Goal: Task Accomplishment & Management: Manage account settings

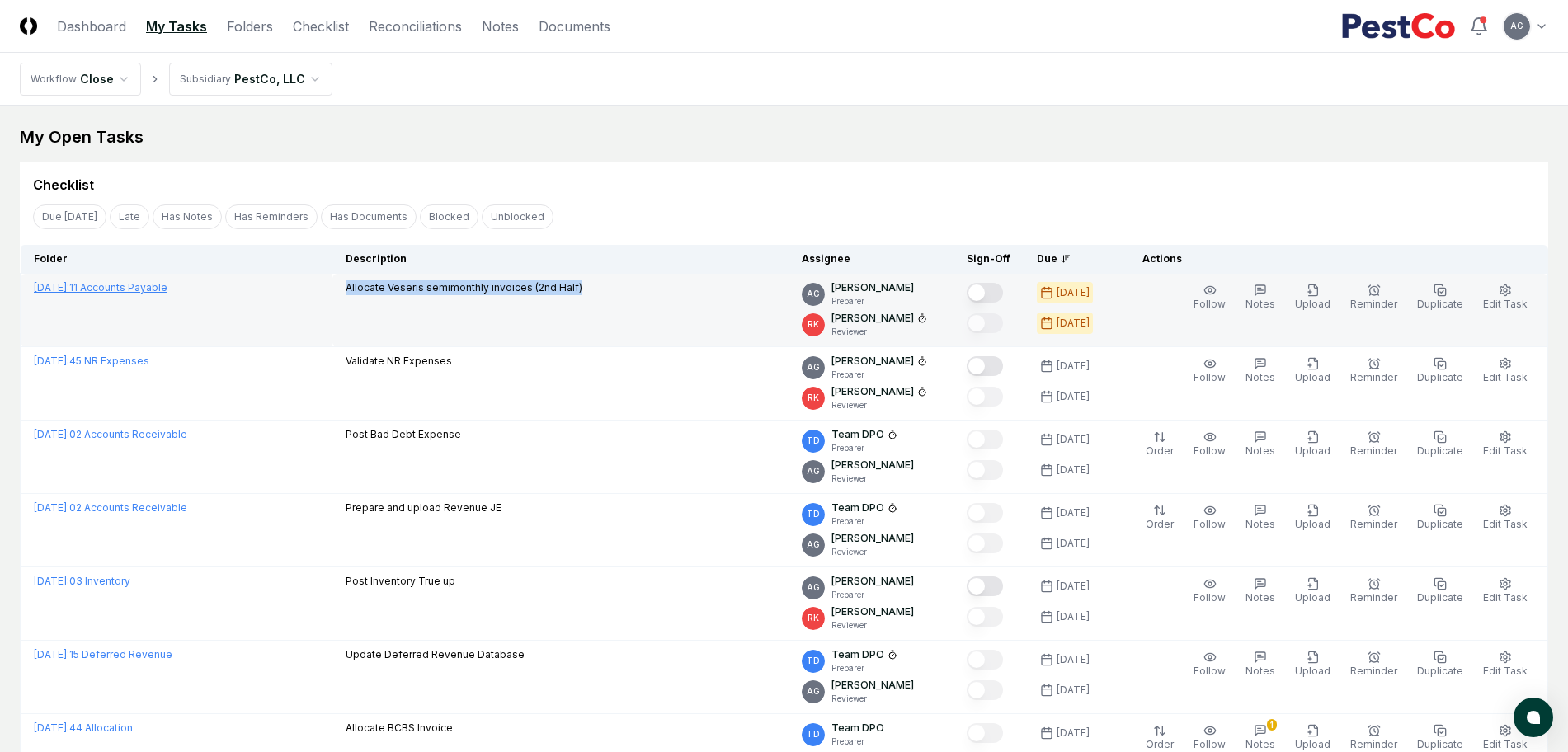
click at [167, 289] on link "[DATE] : 11 Accounts Payable" at bounding box center [100, 287] width 134 height 13
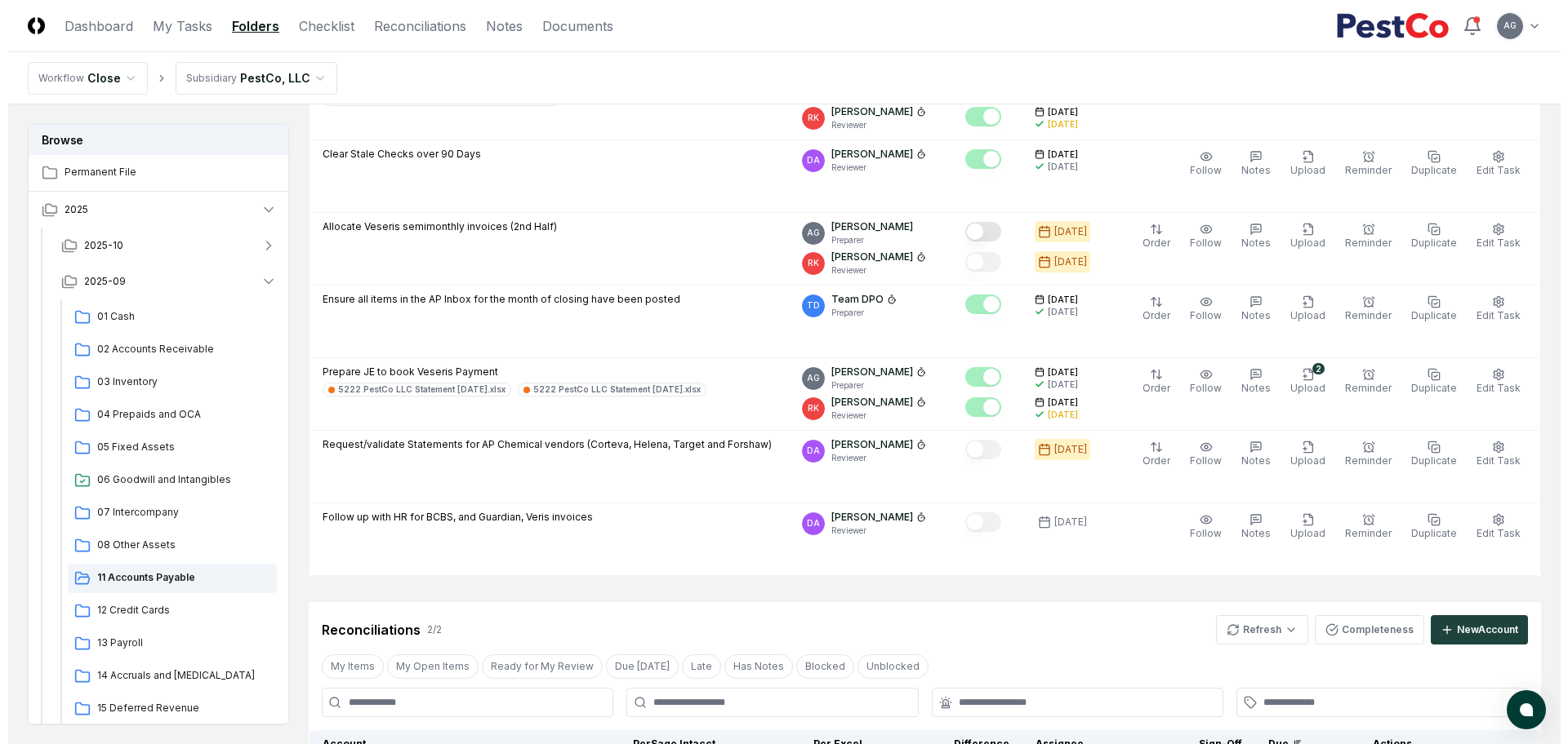
scroll to position [204, 0]
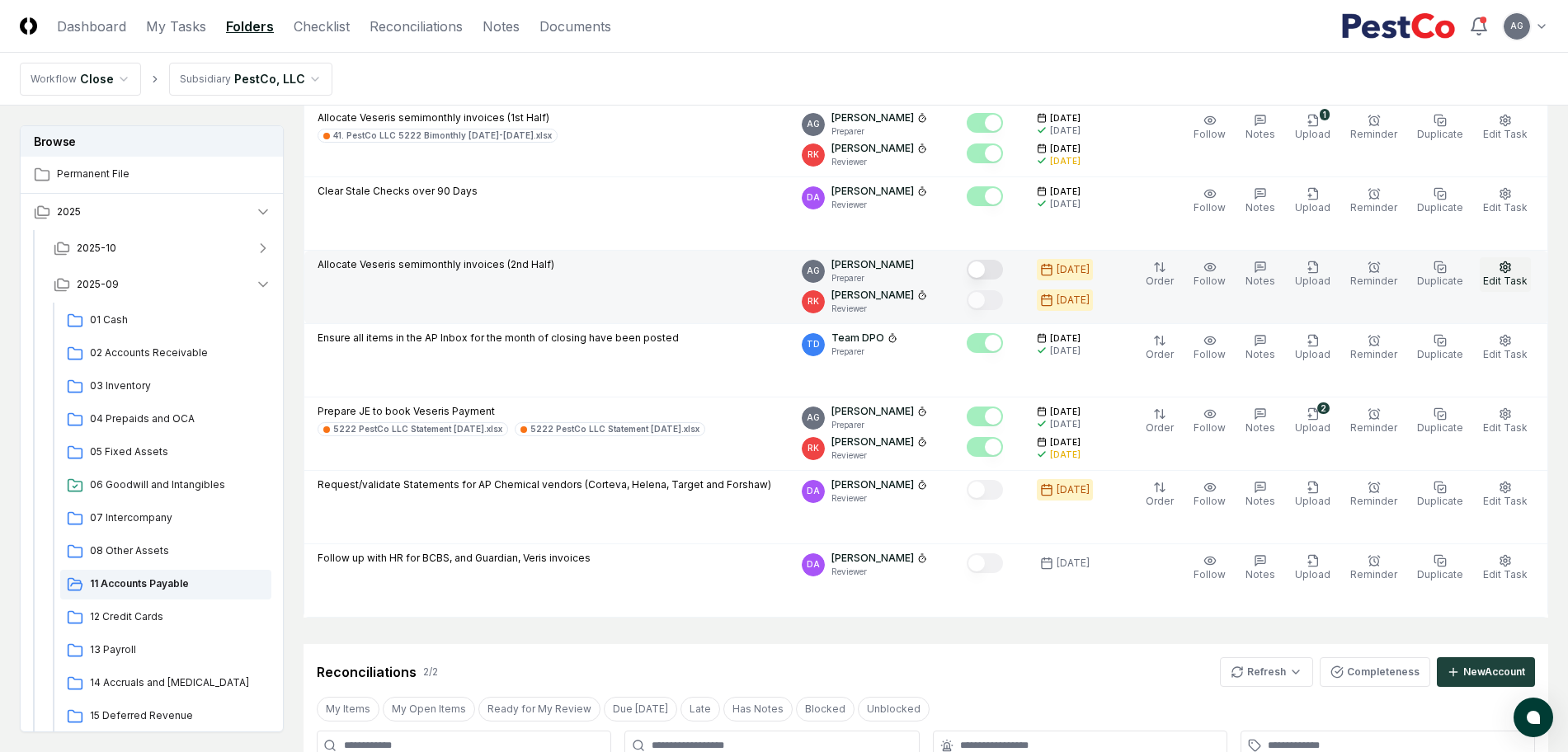
click at [1507, 274] on span "Edit Task" at bounding box center [1505, 280] width 44 height 13
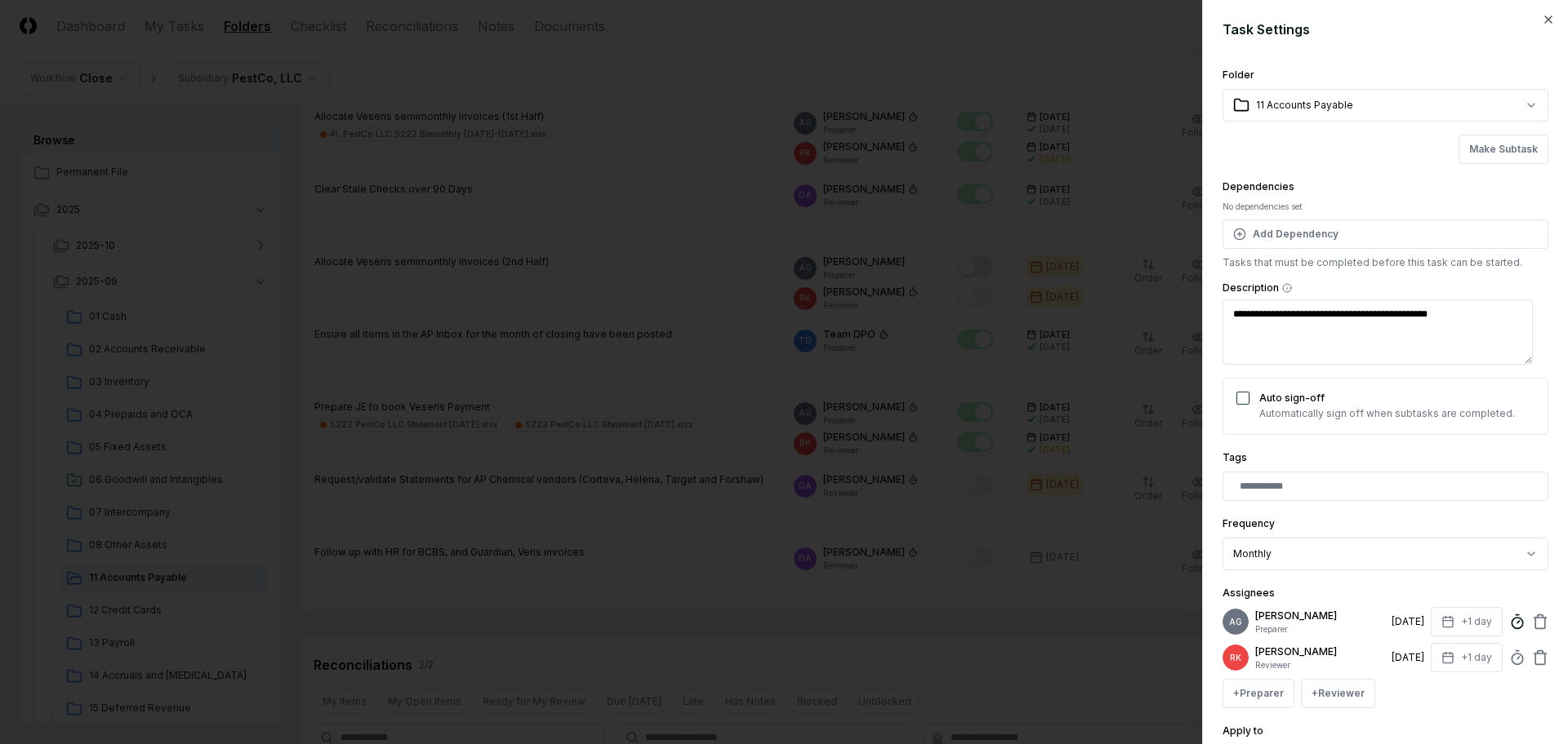
click at [1509, 630] on icon at bounding box center [1517, 621] width 16 height 16
type input "*****"
click at [1527, 514] on div "**********" at bounding box center [1386, 542] width 326 height 56
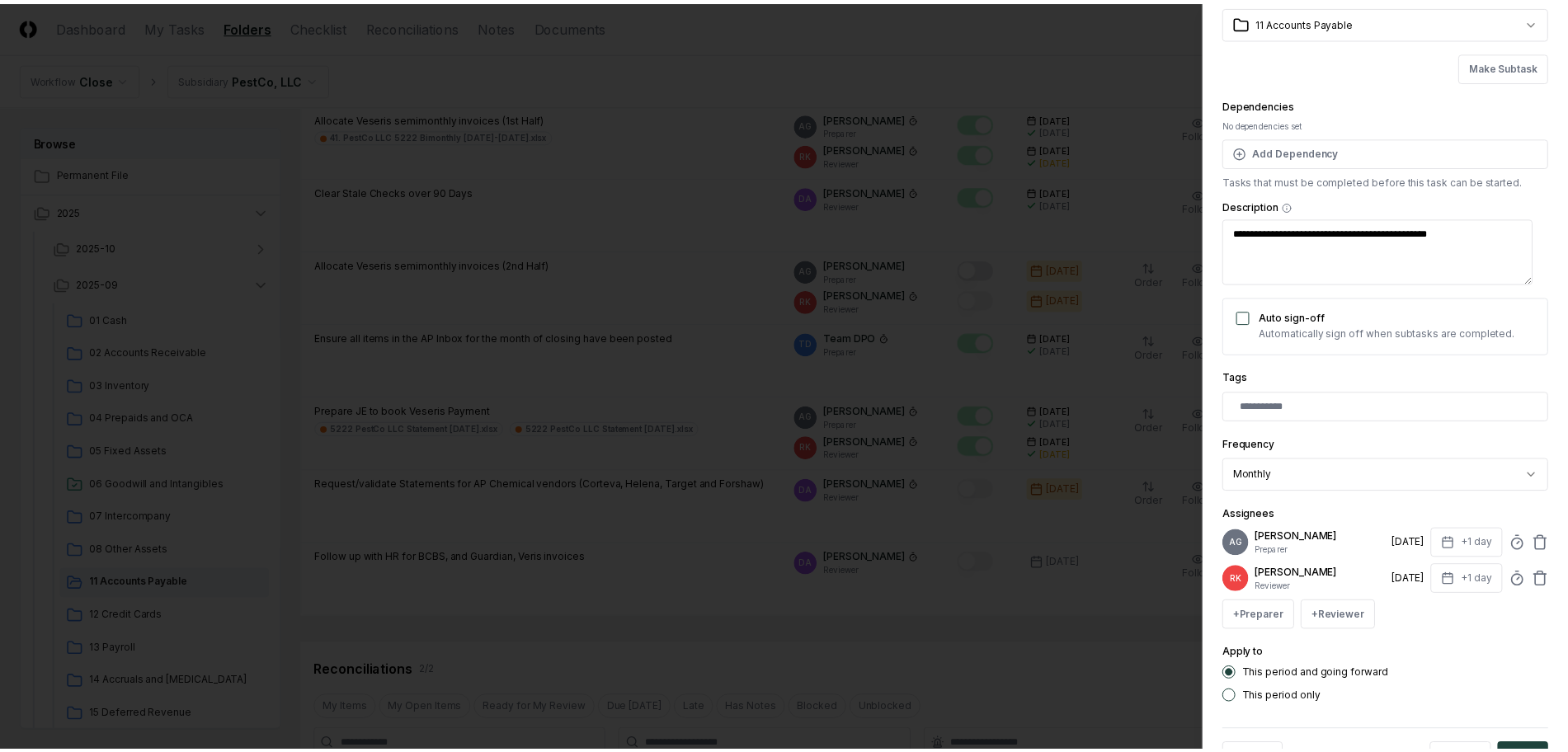
scroll to position [156, 0]
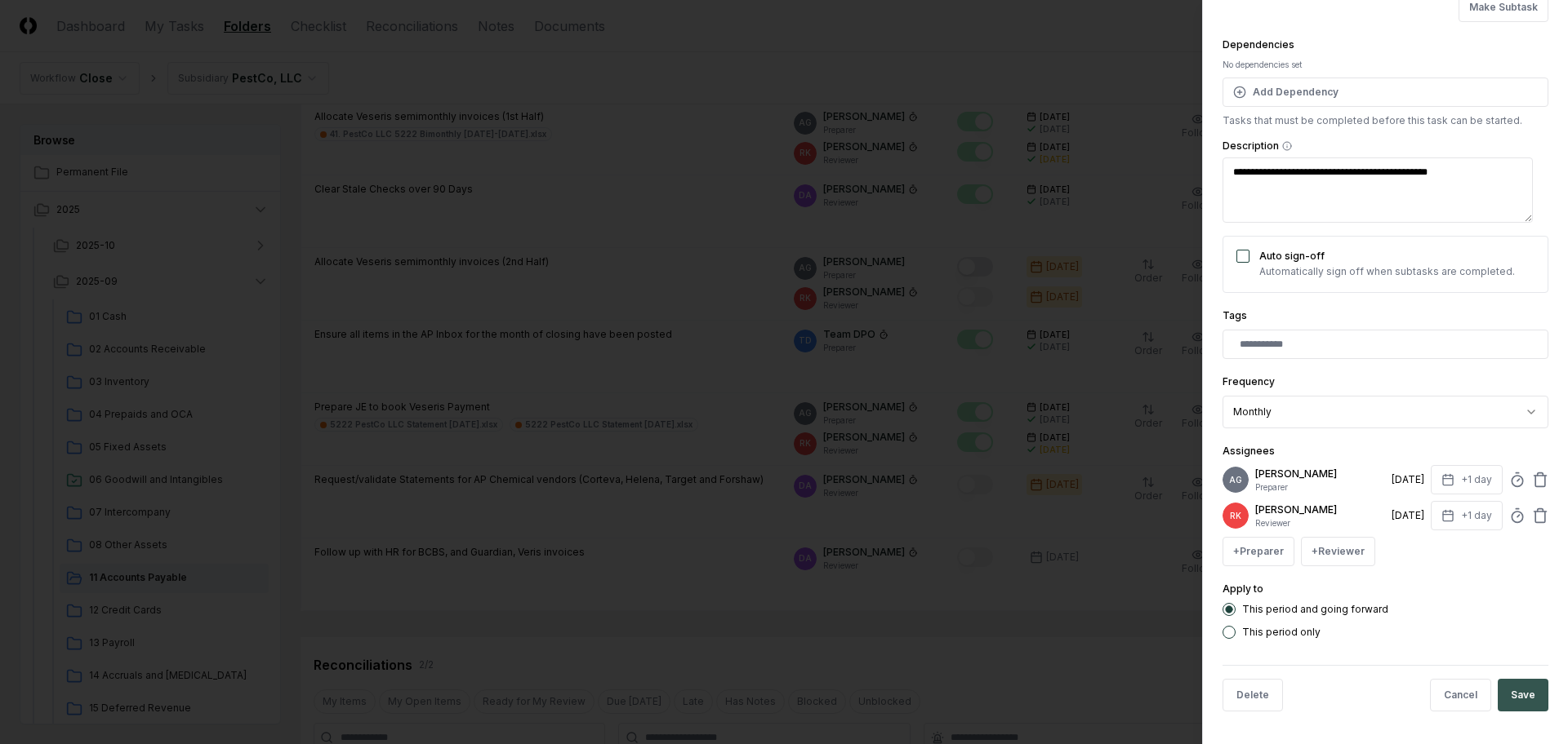
click at [1515, 699] on button "Save" at bounding box center [1522, 695] width 51 height 32
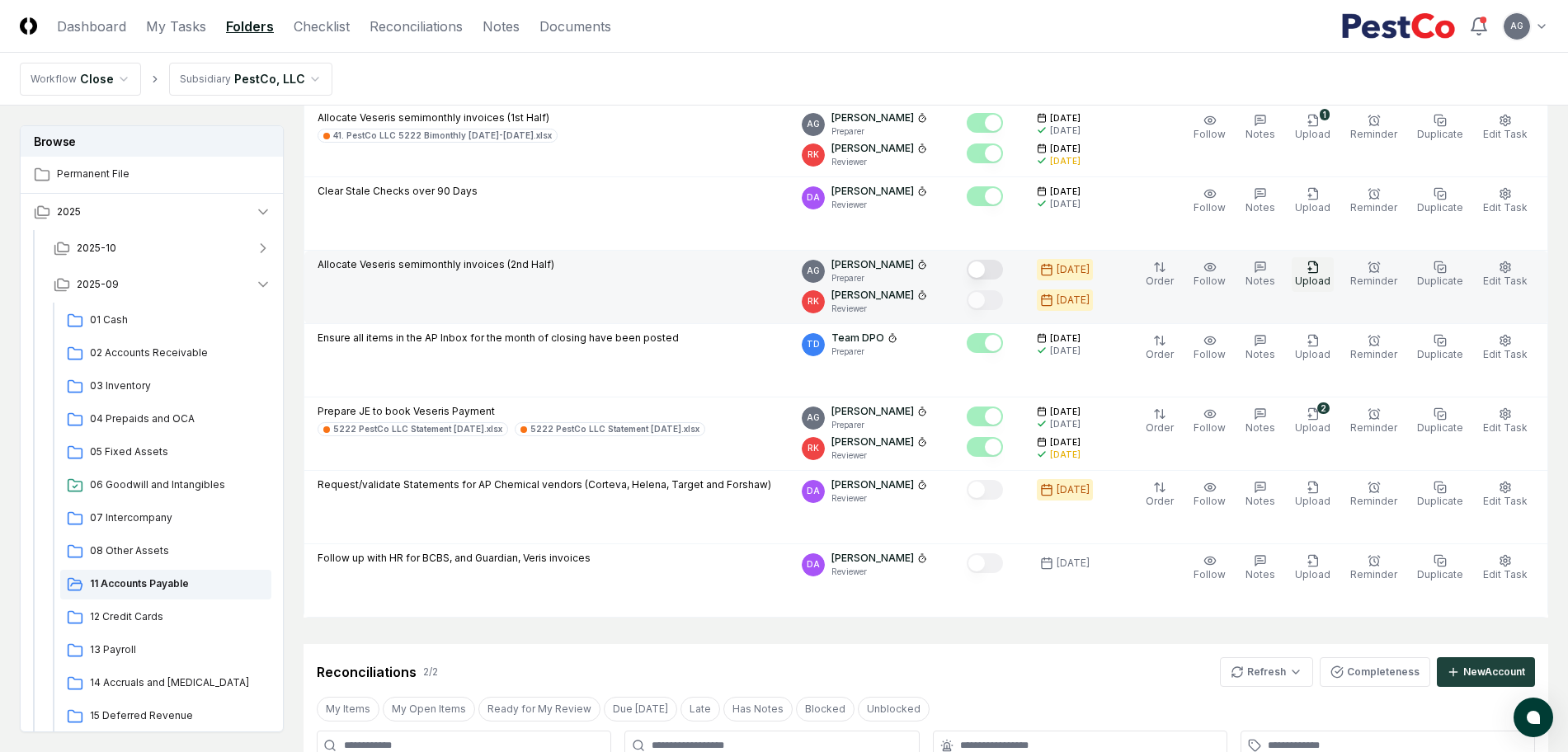
click at [1322, 278] on span "Upload" at bounding box center [1312, 280] width 36 height 13
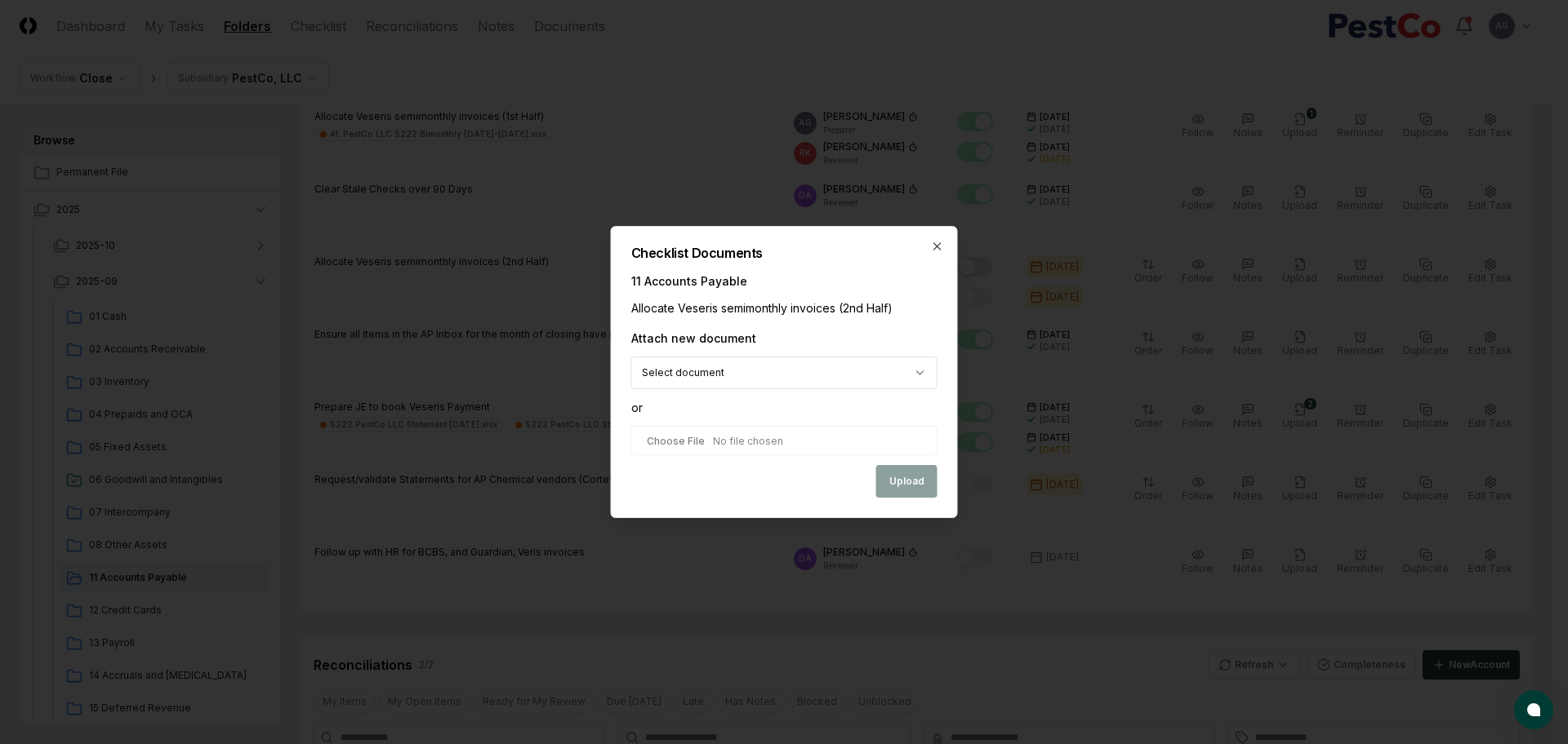
click at [735, 448] on input "file" at bounding box center [784, 440] width 306 height 30
type input "**********"
click at [911, 487] on button "Upload" at bounding box center [906, 483] width 61 height 32
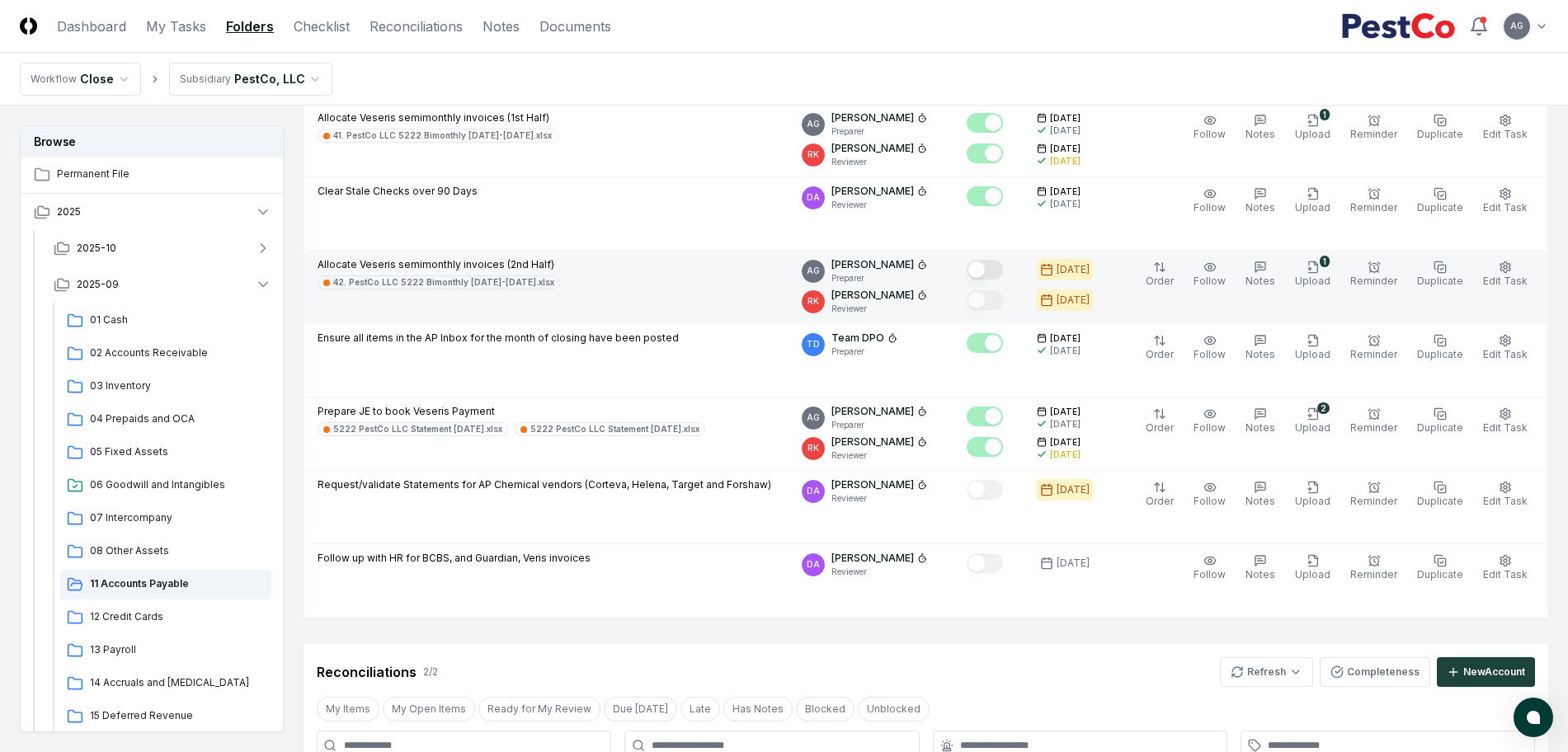
click at [994, 271] on button "Mark complete" at bounding box center [985, 270] width 37 height 20
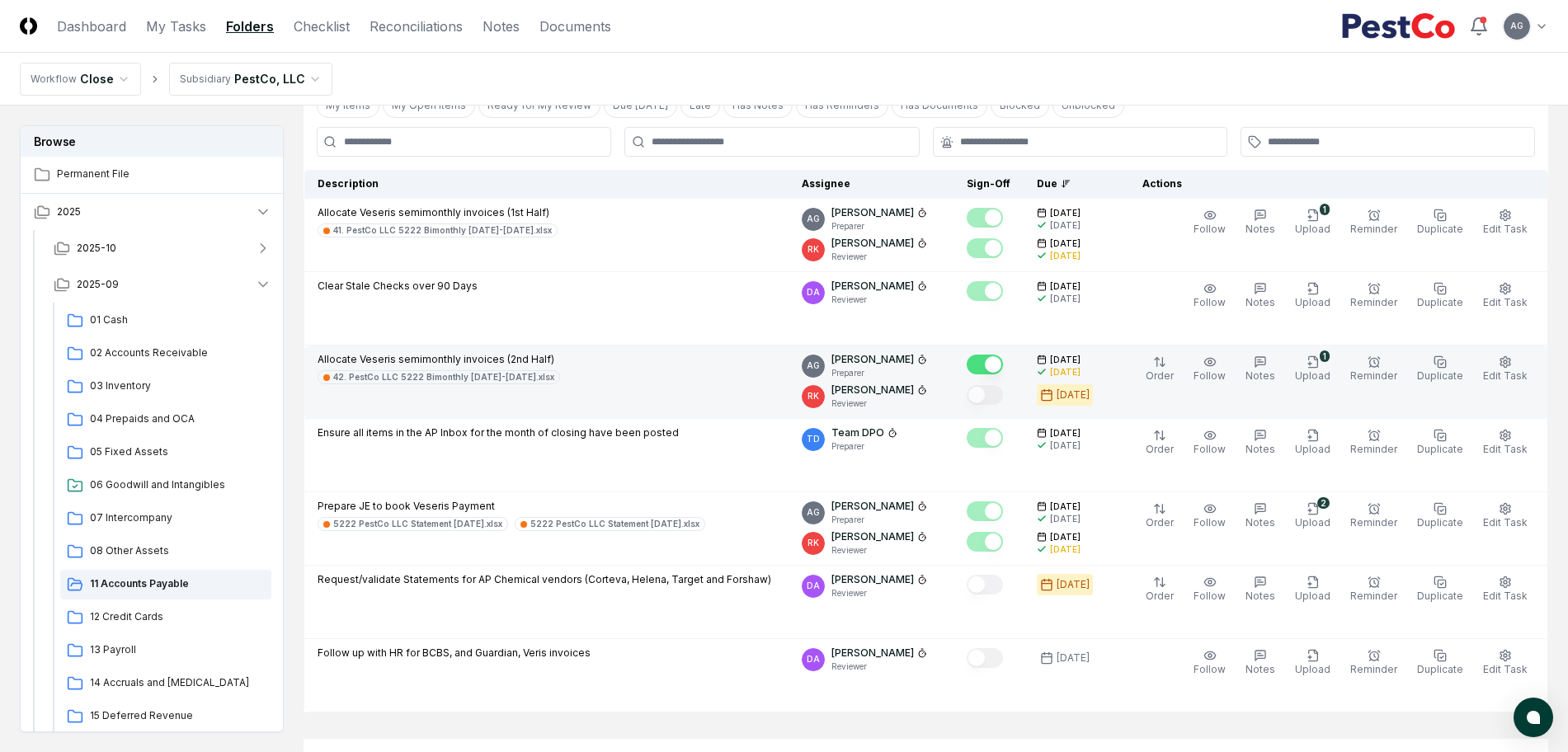
scroll to position [110, 0]
click at [150, 34] on link "My Tasks" at bounding box center [176, 26] width 61 height 20
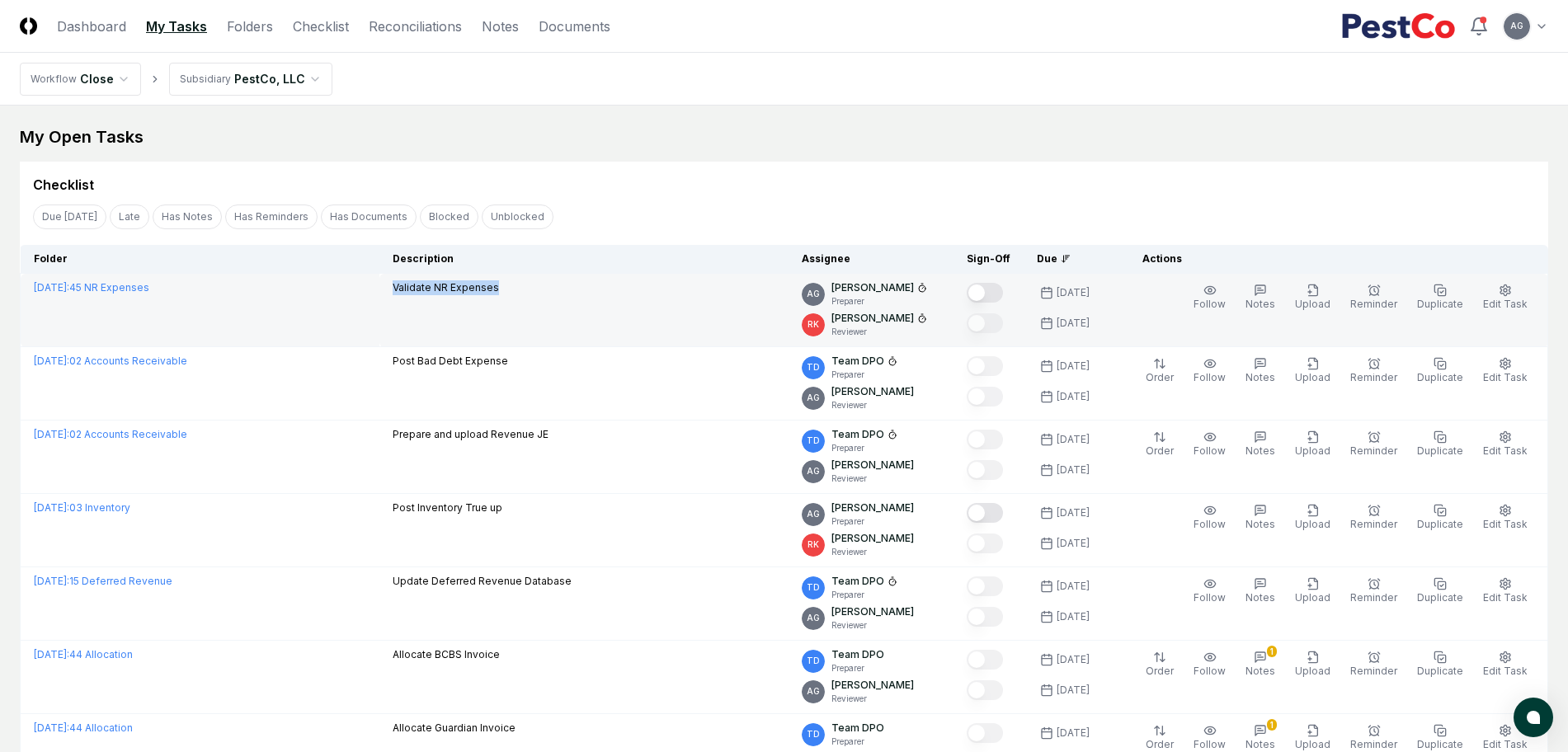
drag, startPoint x: 557, startPoint y: 284, endPoint x: 448, endPoint y: 295, distance: 109.6
click at [448, 295] on div "Validate NR Expenses" at bounding box center [584, 289] width 383 height 18
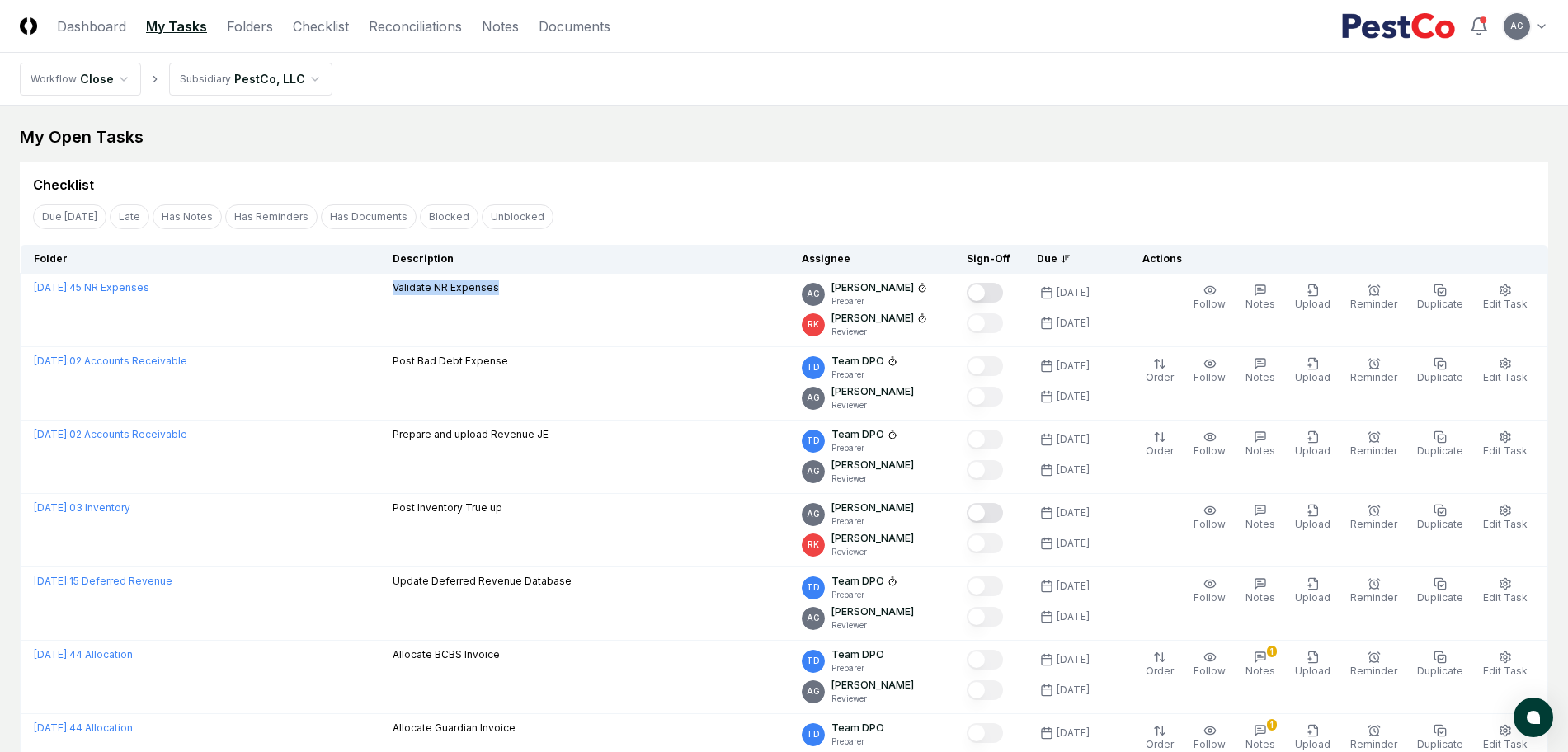
copy p "Validate NR Expenses"
click at [707, 138] on div "My Open Tasks" at bounding box center [784, 137] width 1529 height 23
click at [693, 147] on div "My Open Tasks" at bounding box center [784, 137] width 1529 height 23
click at [968, 177] on div "Checklist" at bounding box center [784, 185] width 1502 height 20
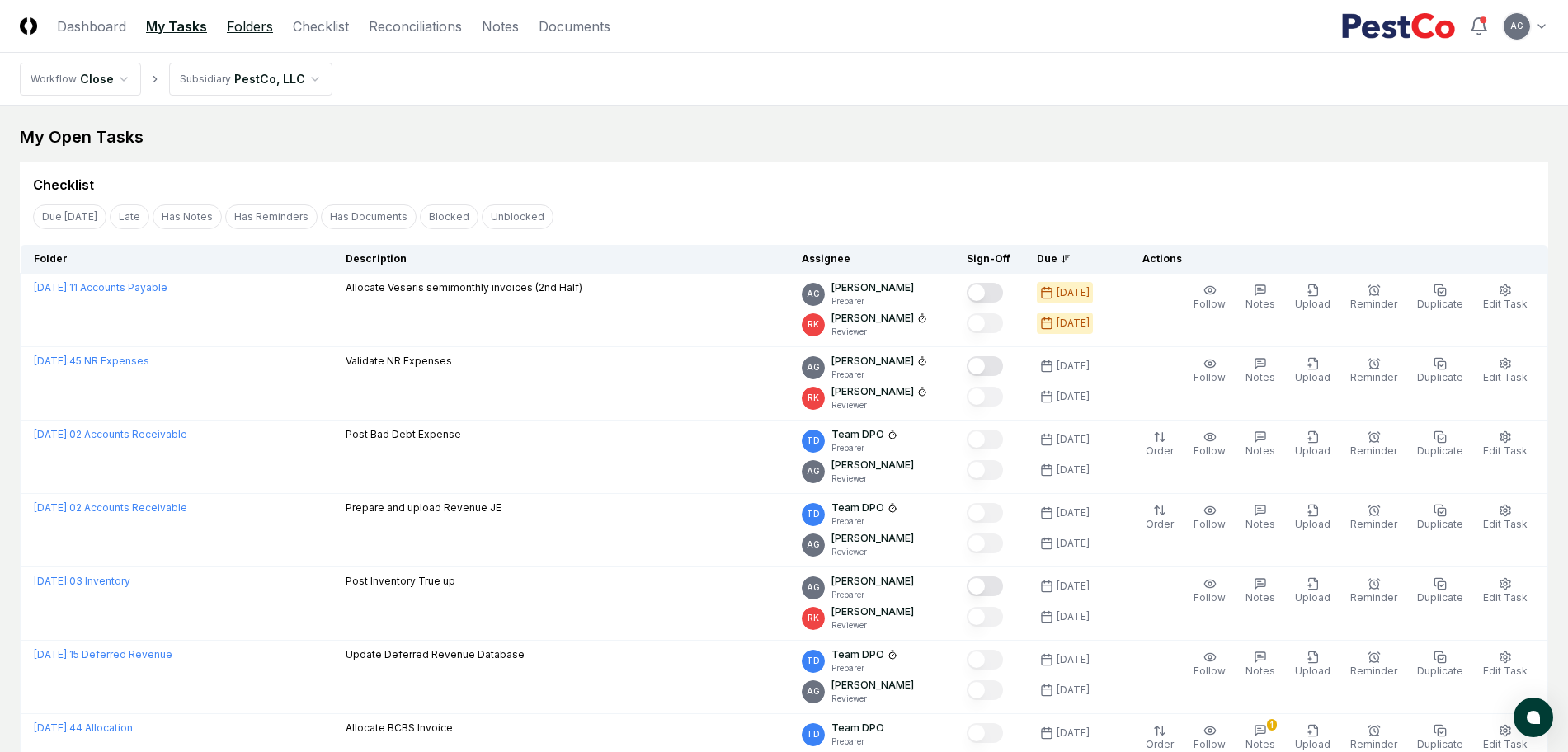
click at [249, 28] on link "Folders" at bounding box center [250, 26] width 46 height 20
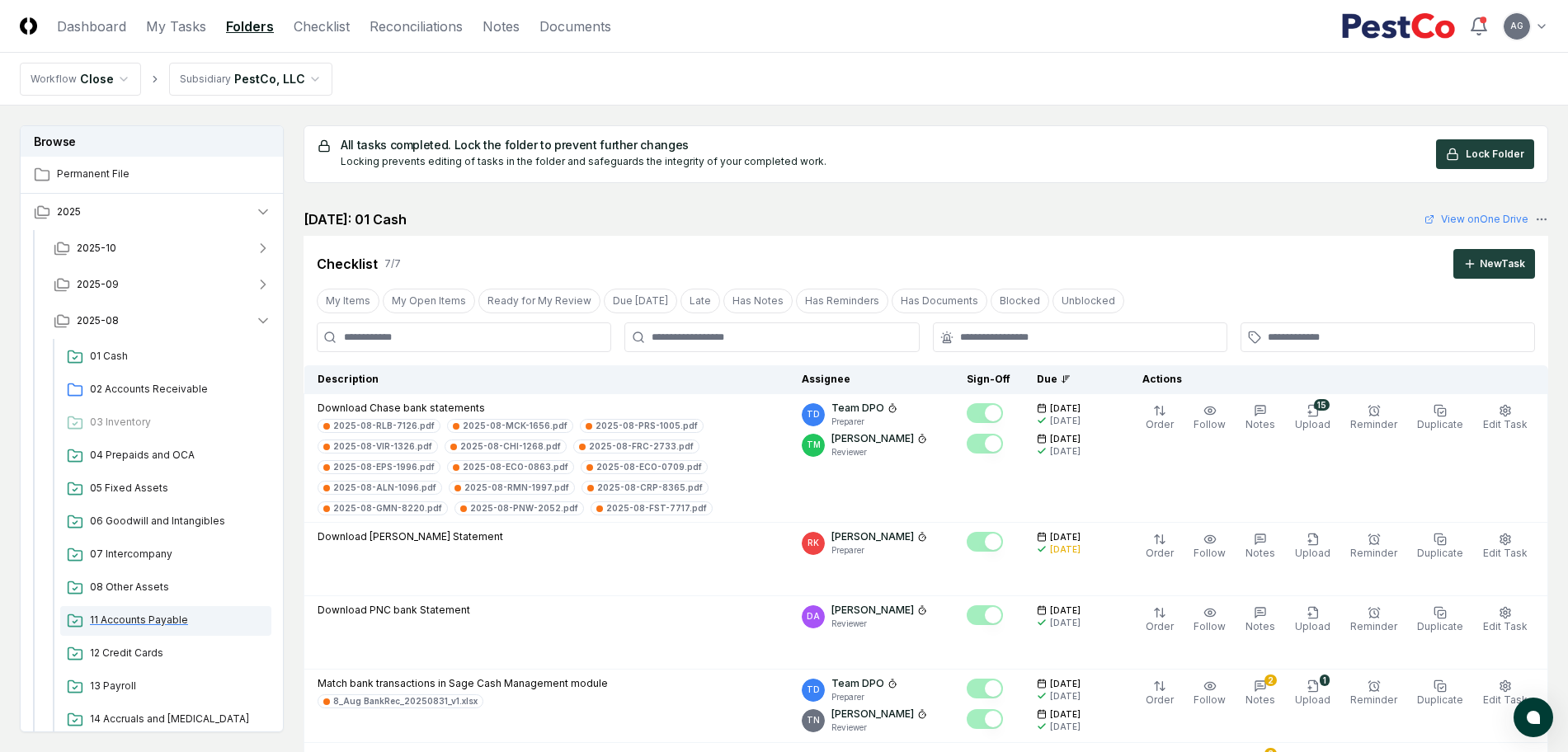
click at [155, 619] on span "11 Accounts Payable" at bounding box center [177, 620] width 175 height 14
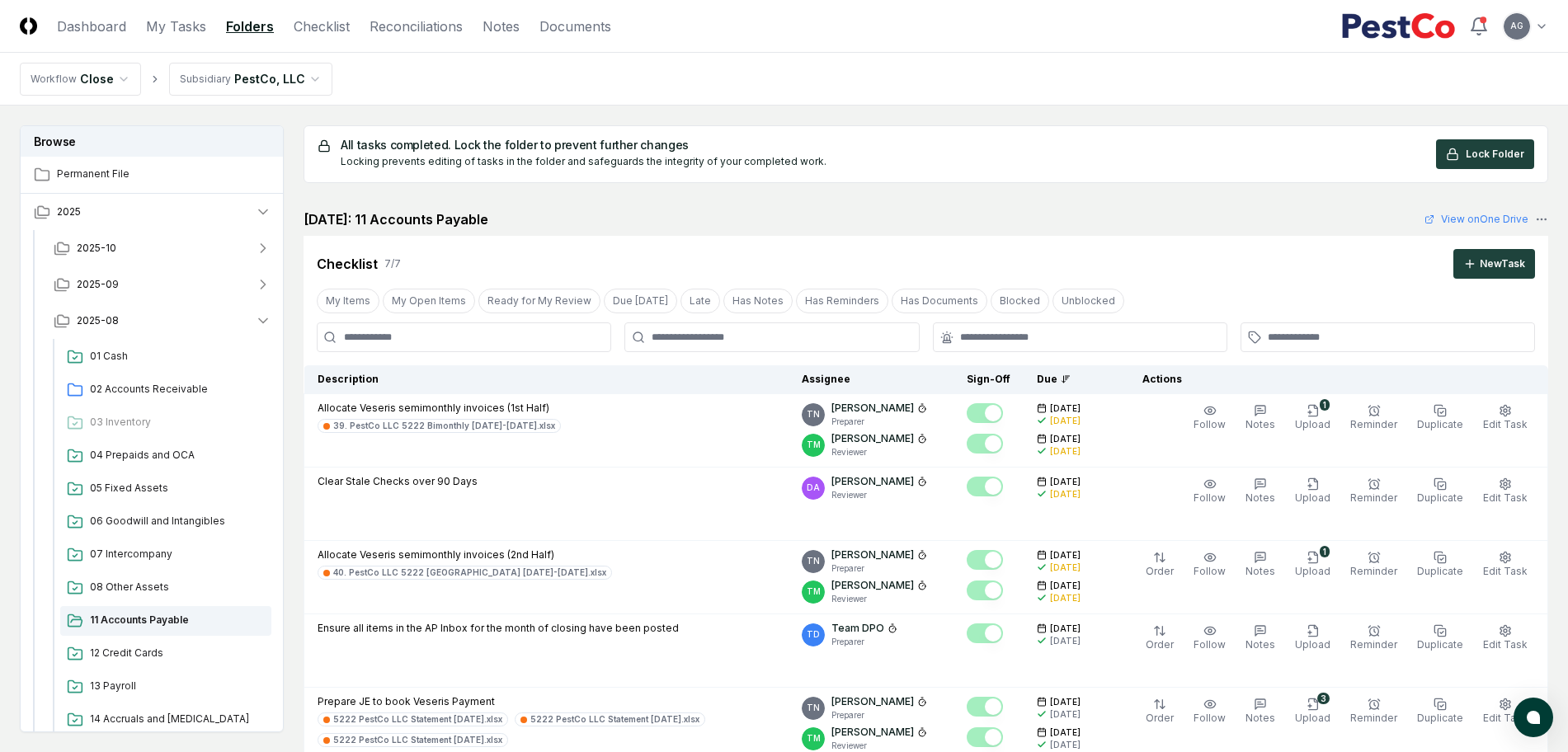
click at [634, 215] on div "August 2025: 11 Accounts Payable View on One Drive" at bounding box center [925, 220] width 1245 height 20
click at [431, 24] on link "Reconciliations" at bounding box center [416, 26] width 93 height 20
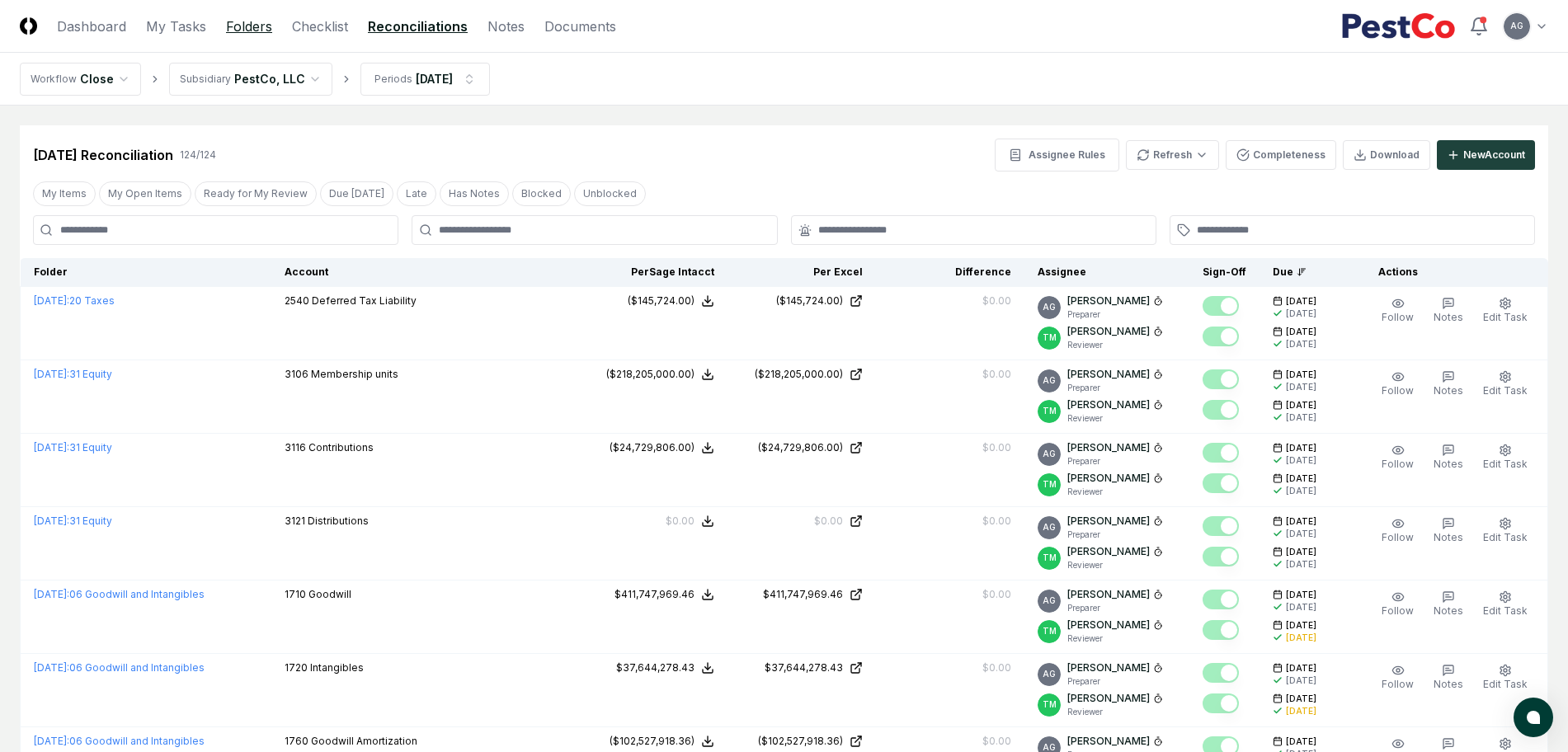
click at [250, 31] on link "Folders" at bounding box center [249, 26] width 46 height 20
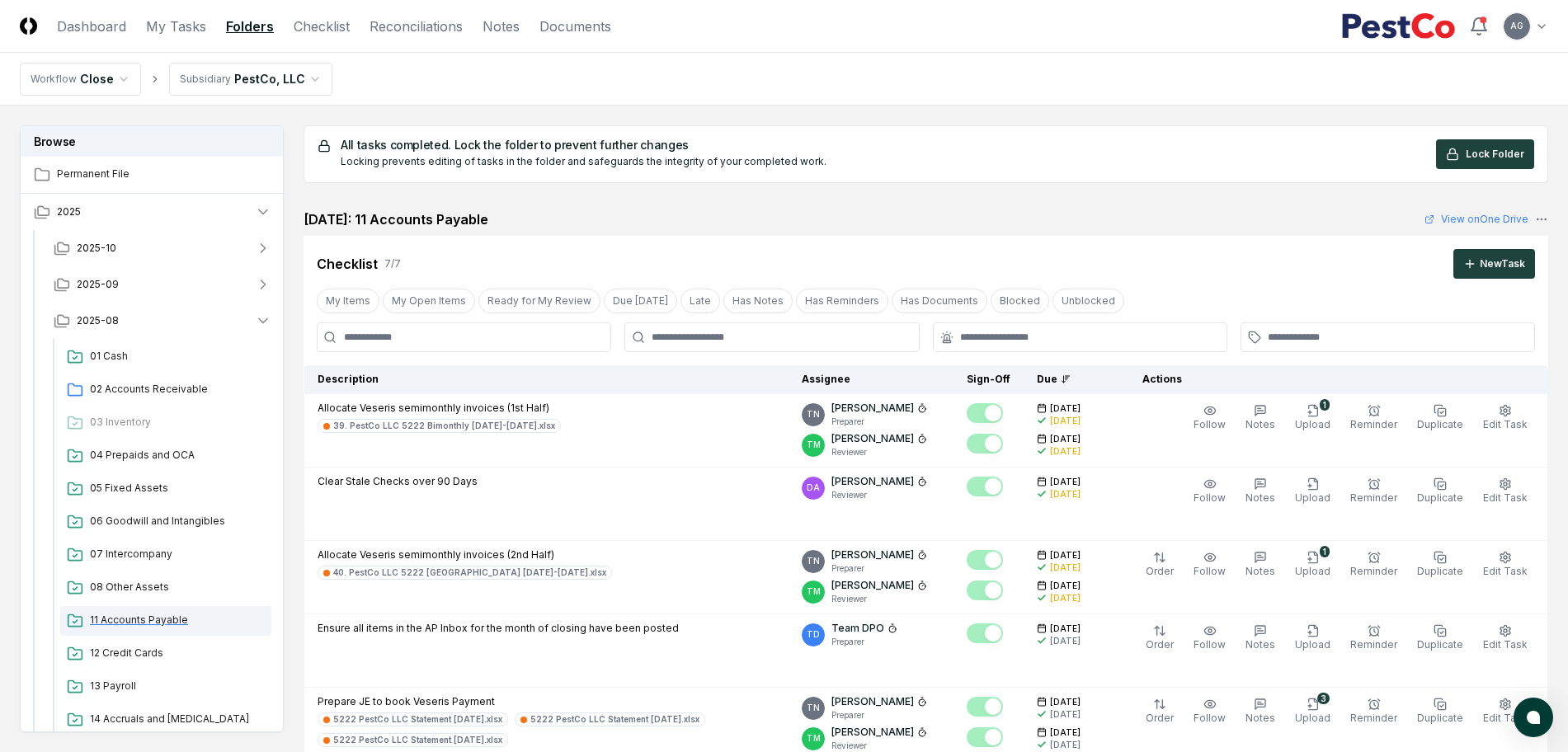
click at [151, 621] on span "11 Accounts Payable" at bounding box center [177, 620] width 175 height 14
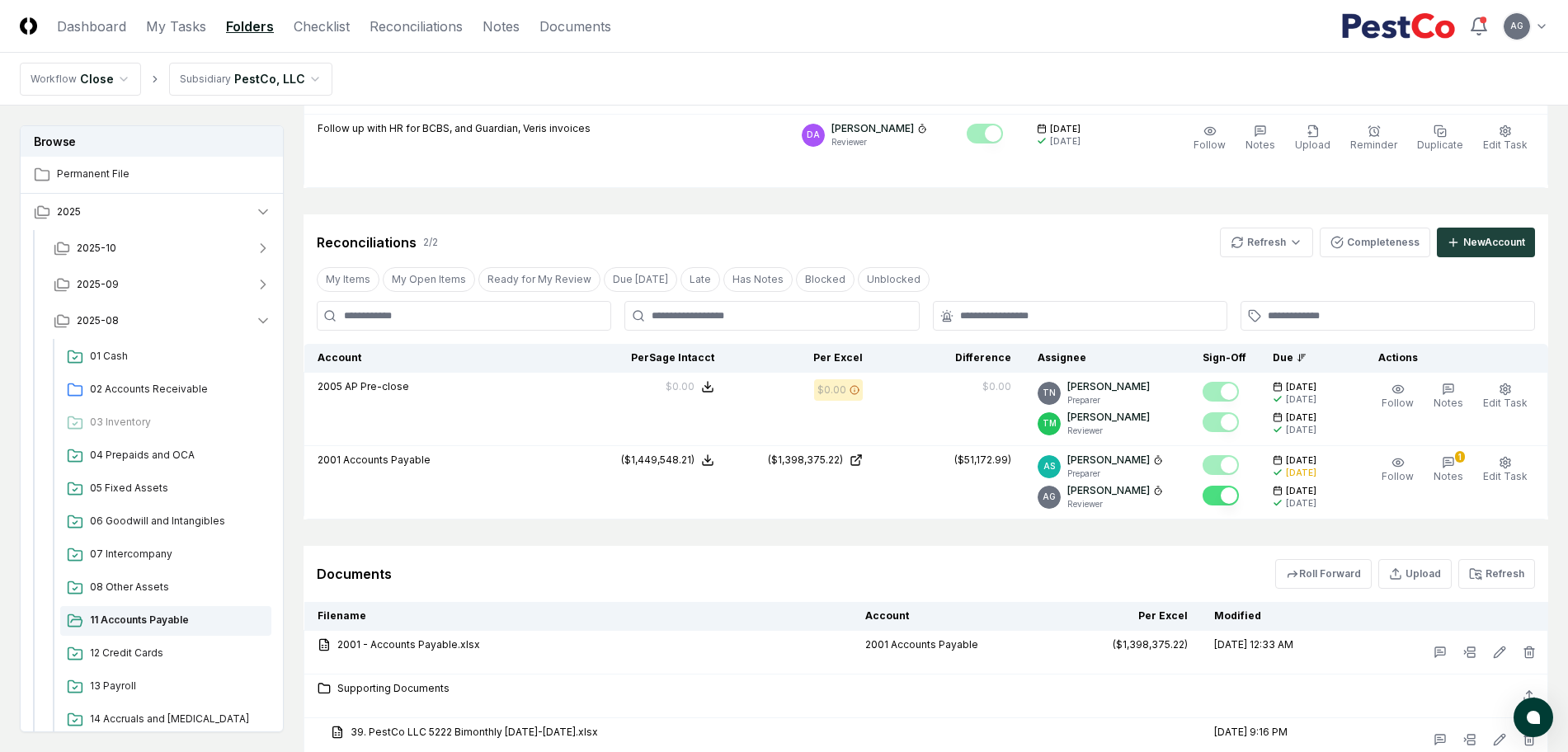
scroll to position [722, 0]
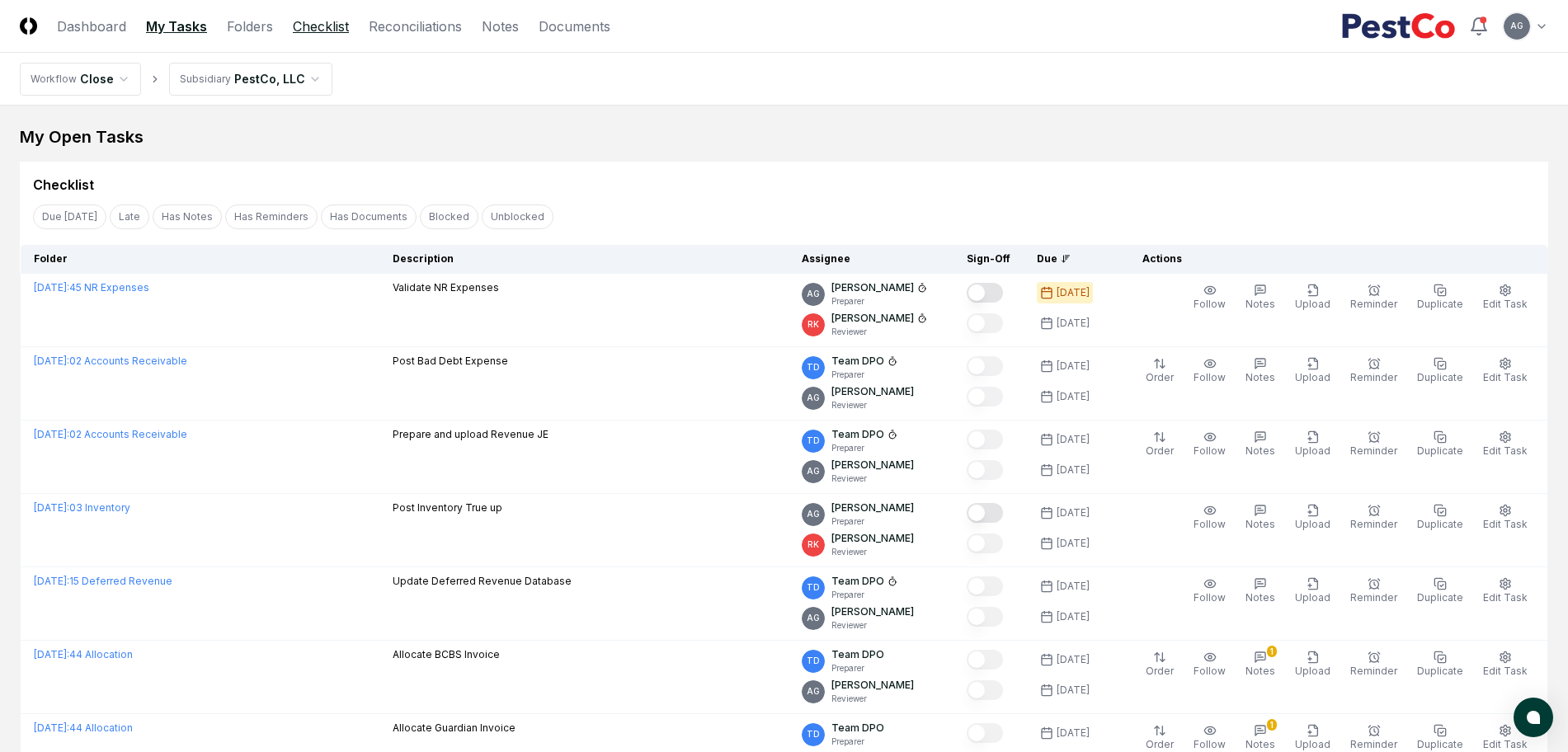
click at [318, 25] on link "Checklist" at bounding box center [321, 26] width 56 height 20
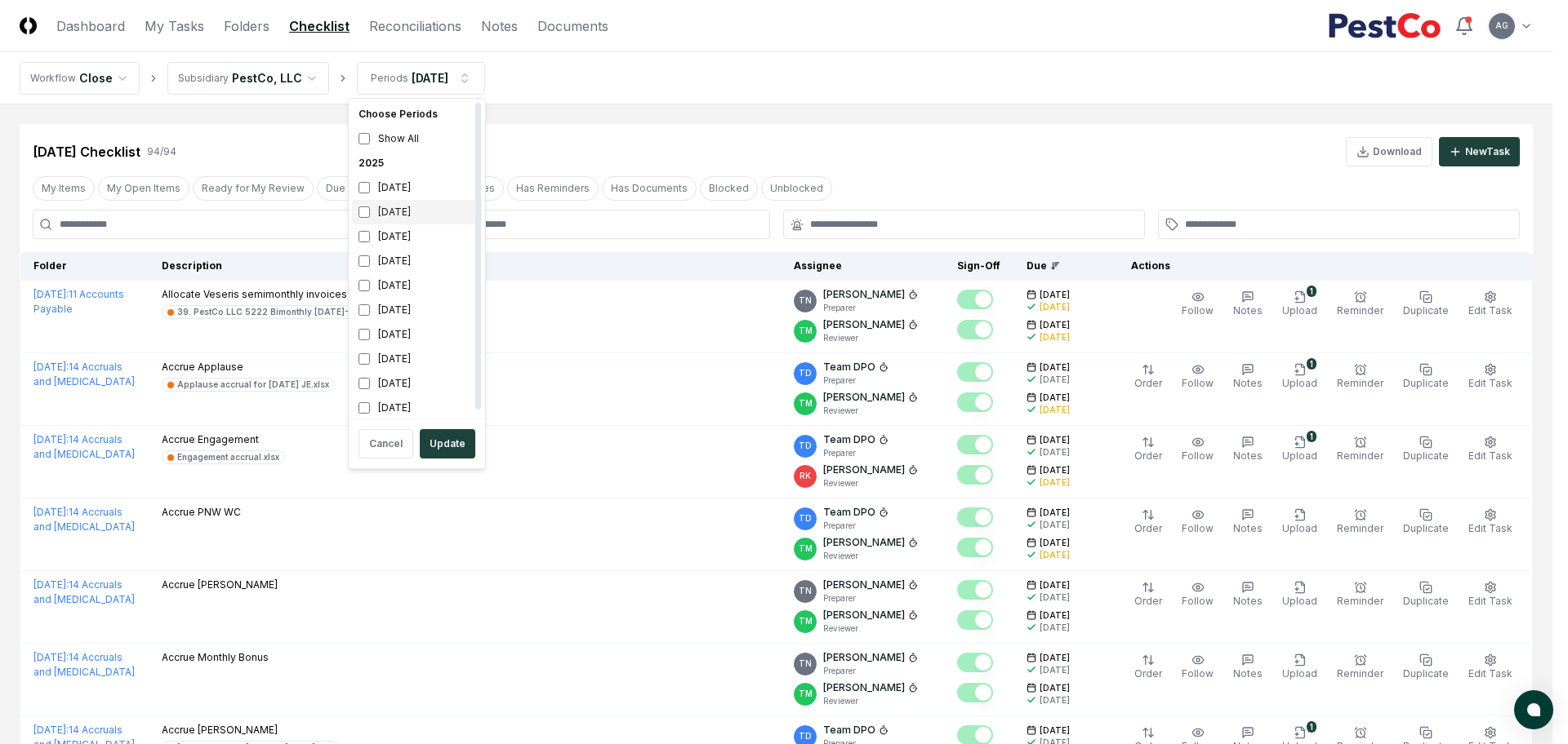
click at [402, 219] on div "[DATE]" at bounding box center [417, 212] width 130 height 25
click at [402, 234] on div "August 2025" at bounding box center [417, 237] width 130 height 25
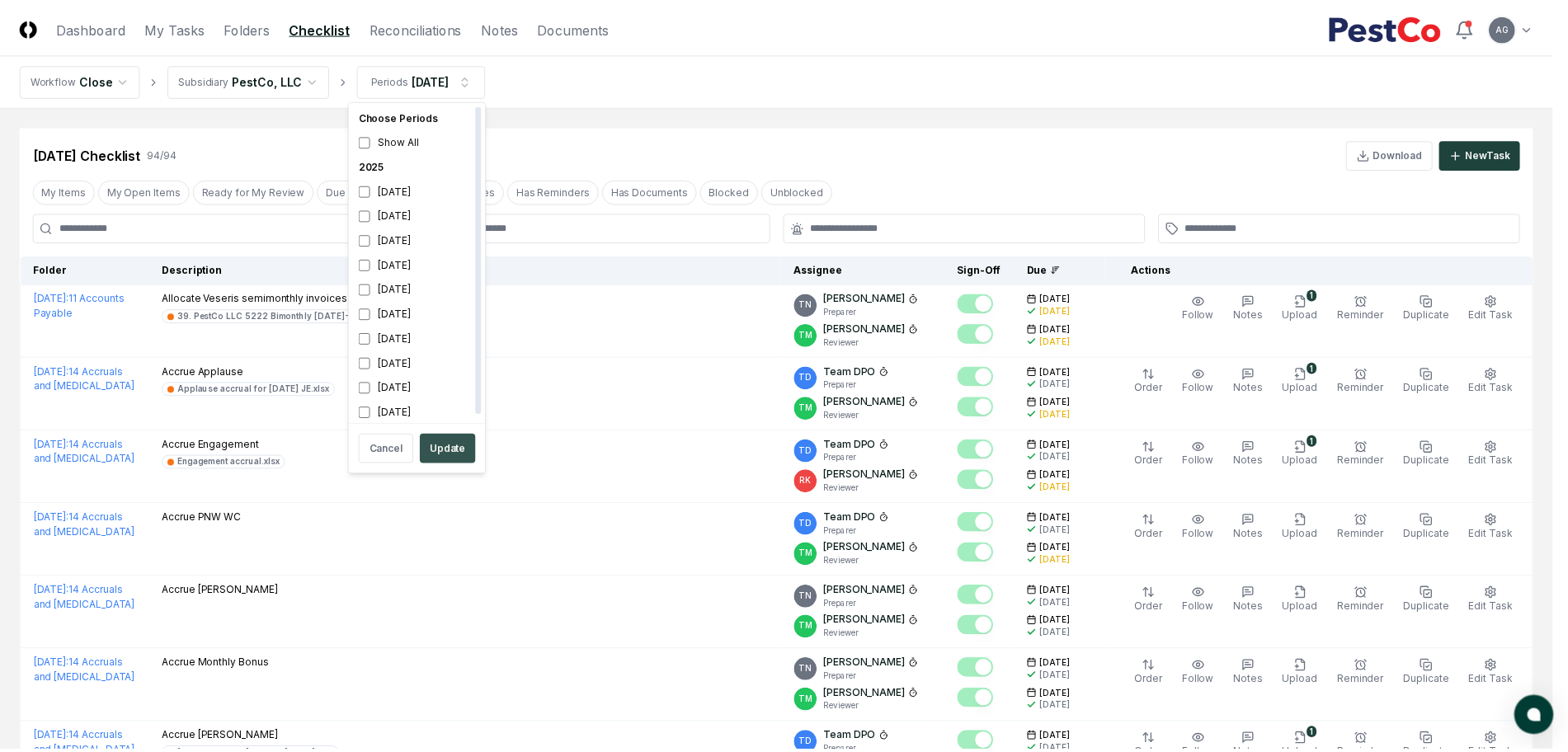
scroll to position [5, 0]
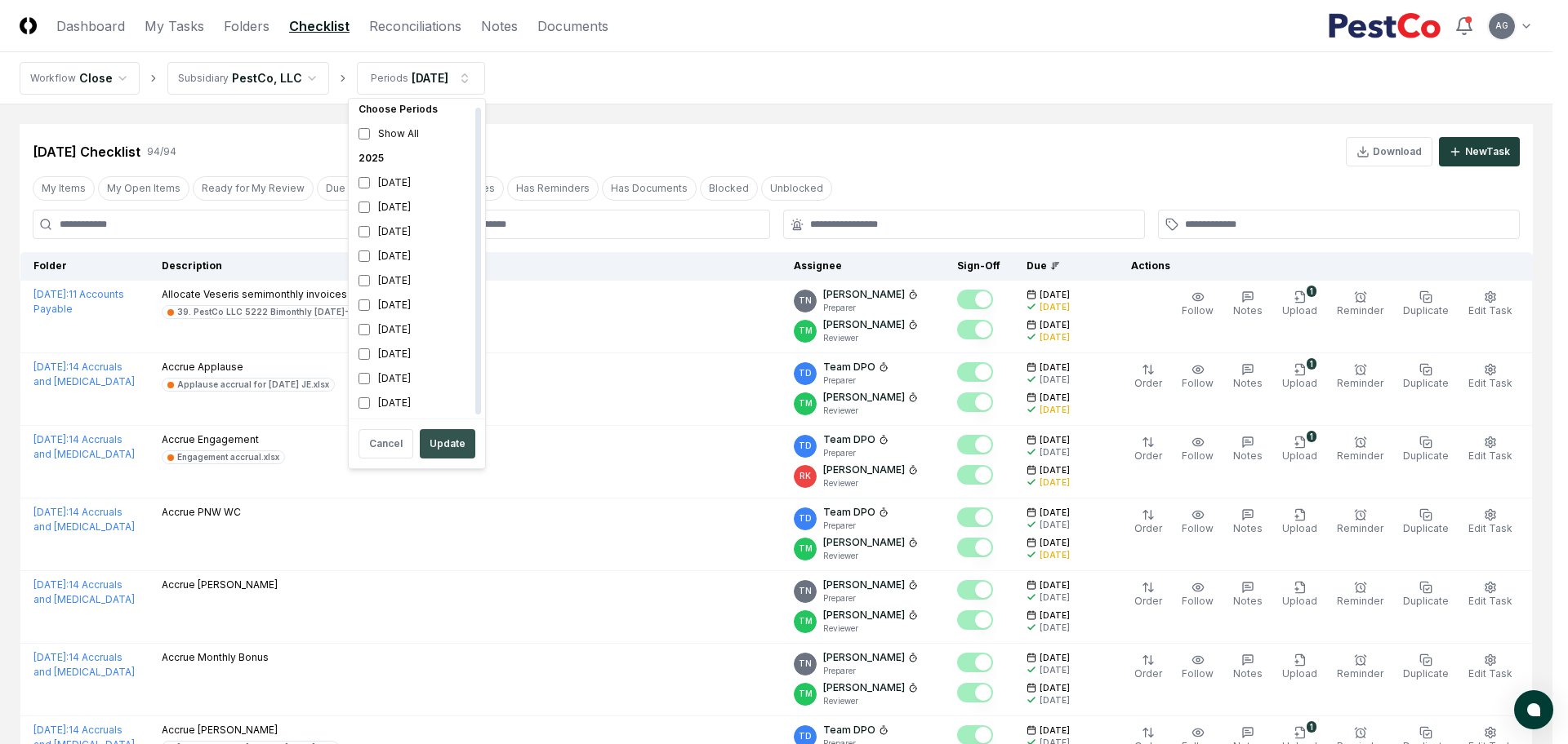
click at [437, 451] on button "Update" at bounding box center [447, 444] width 55 height 30
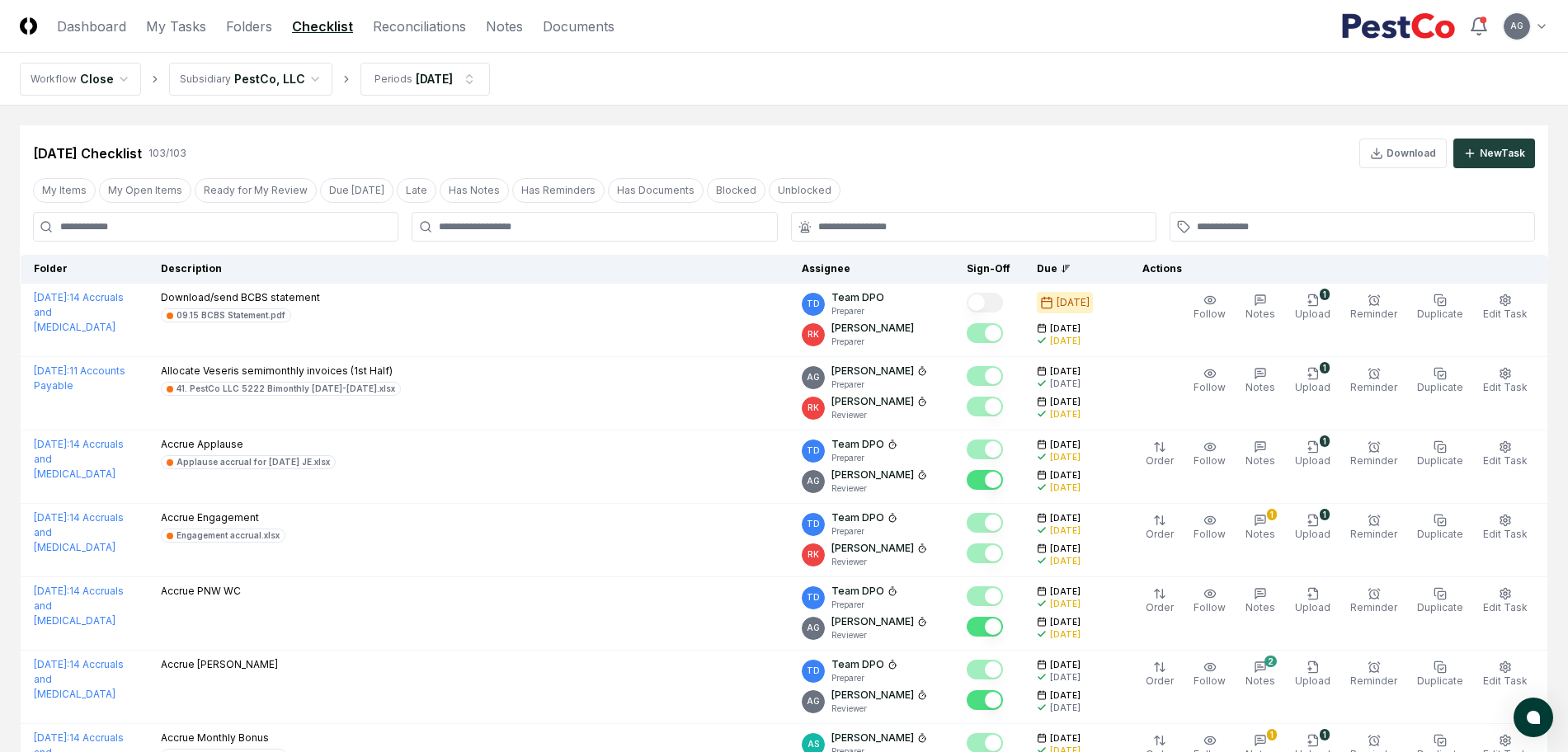
click at [259, 229] on input at bounding box center [216, 226] width 366 height 30
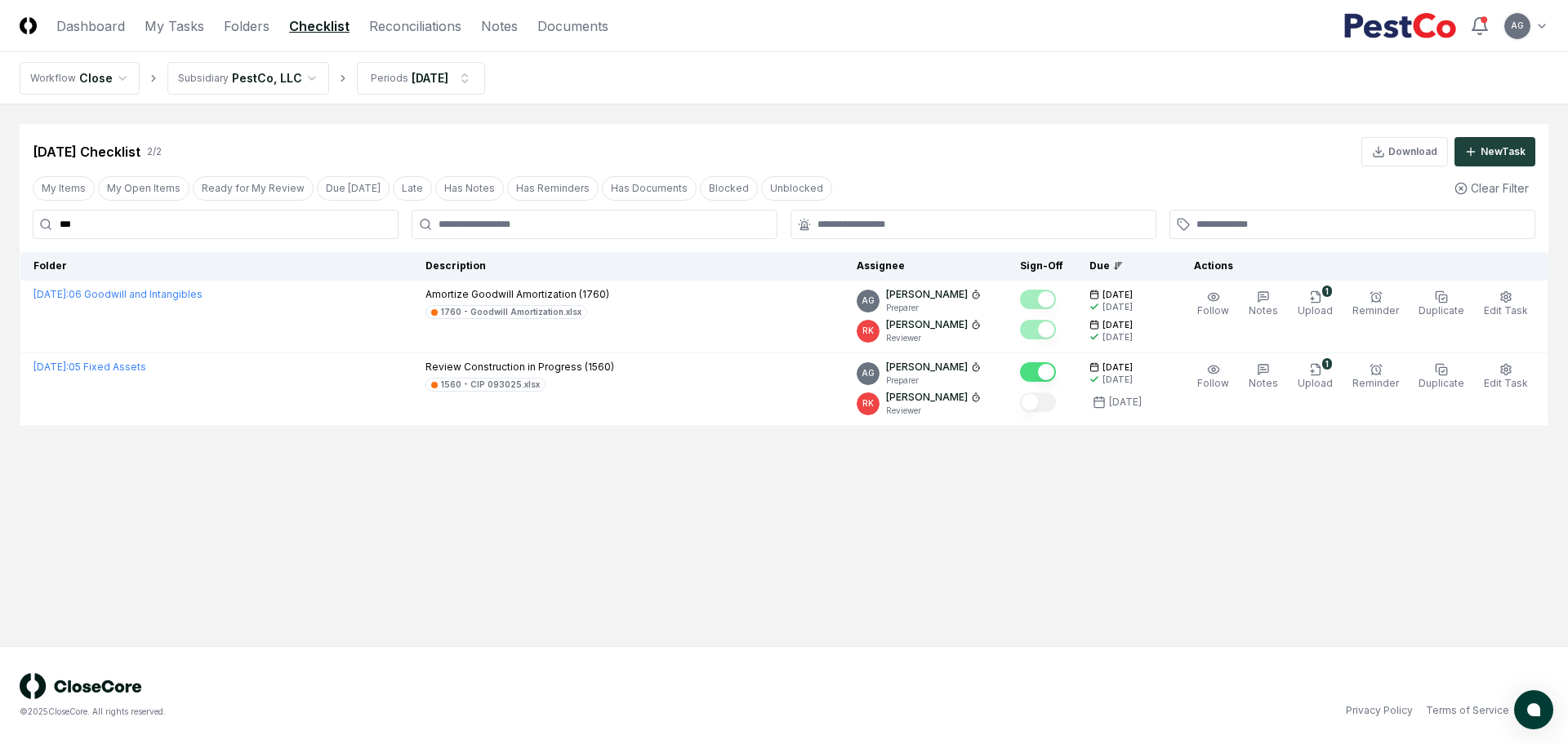
drag, startPoint x: 189, startPoint y: 233, endPoint x: 31, endPoint y: 244, distance: 158.4
click at [31, 244] on div "Sep 2025 Checklist 2 / 2 Download New Task My Items My Open Items Ready for My …" at bounding box center [784, 274] width 1529 height 302
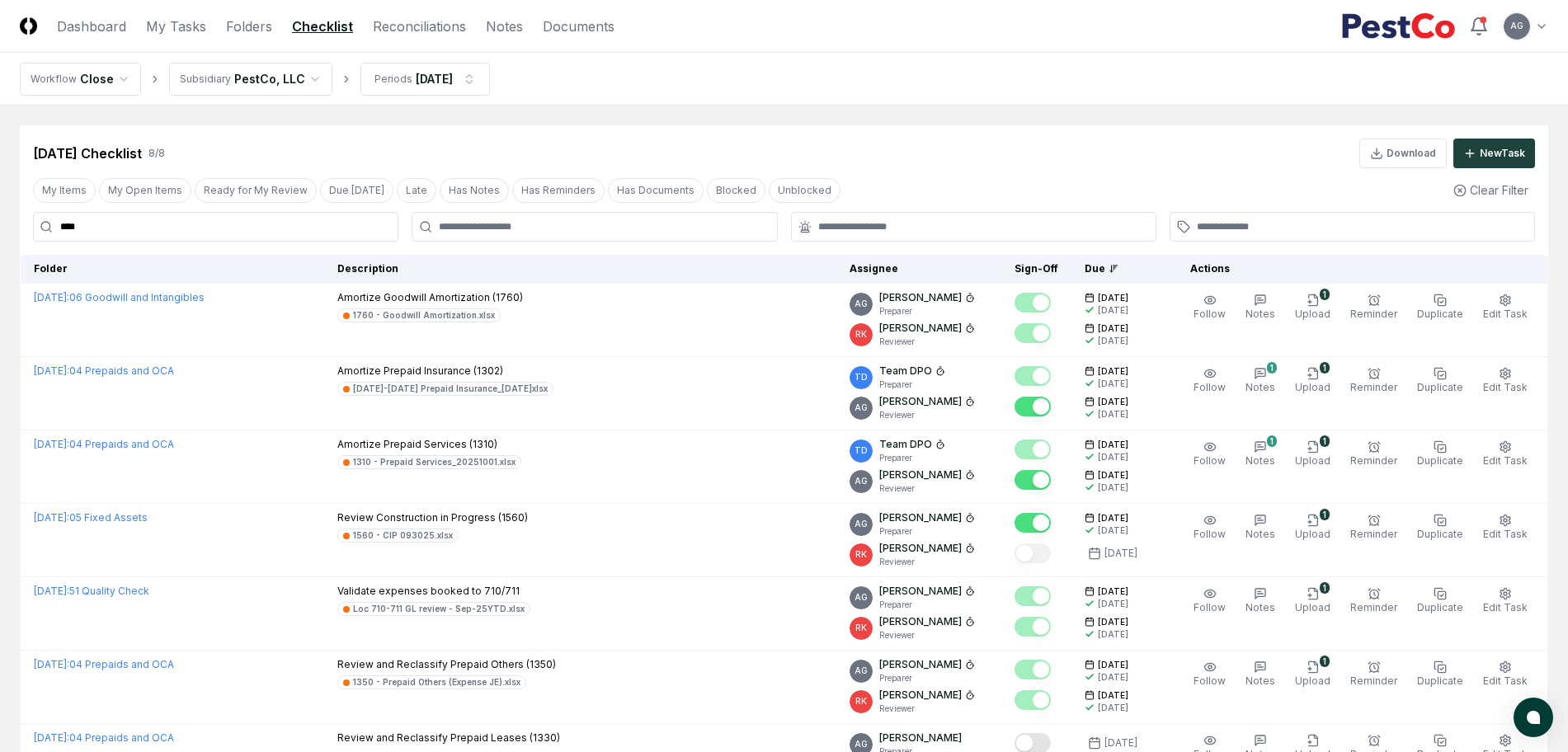
drag, startPoint x: 124, startPoint y: 232, endPoint x: 36, endPoint y: 227, distance: 88.1
click at [36, 227] on input "****" at bounding box center [216, 226] width 366 height 30
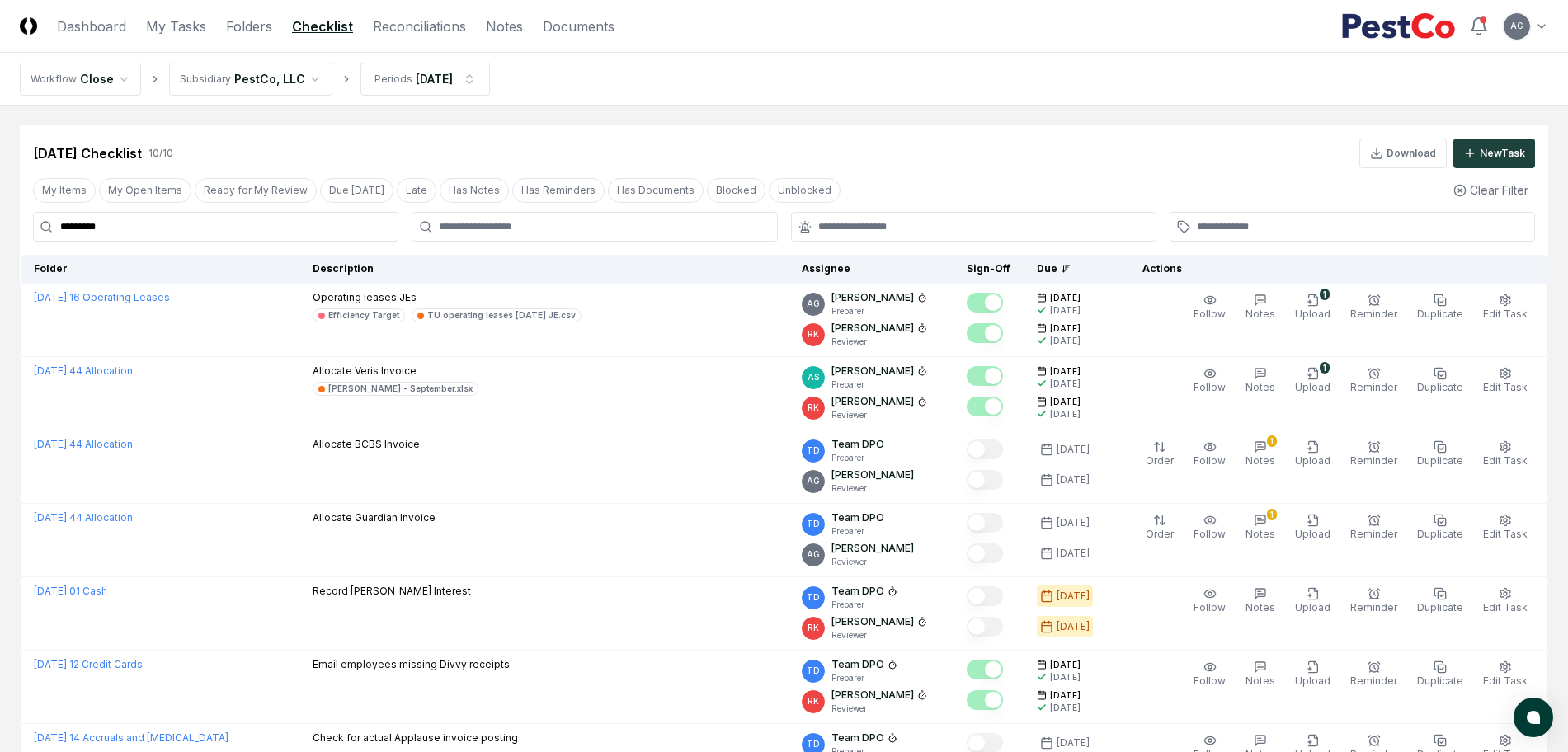
type input "**********"
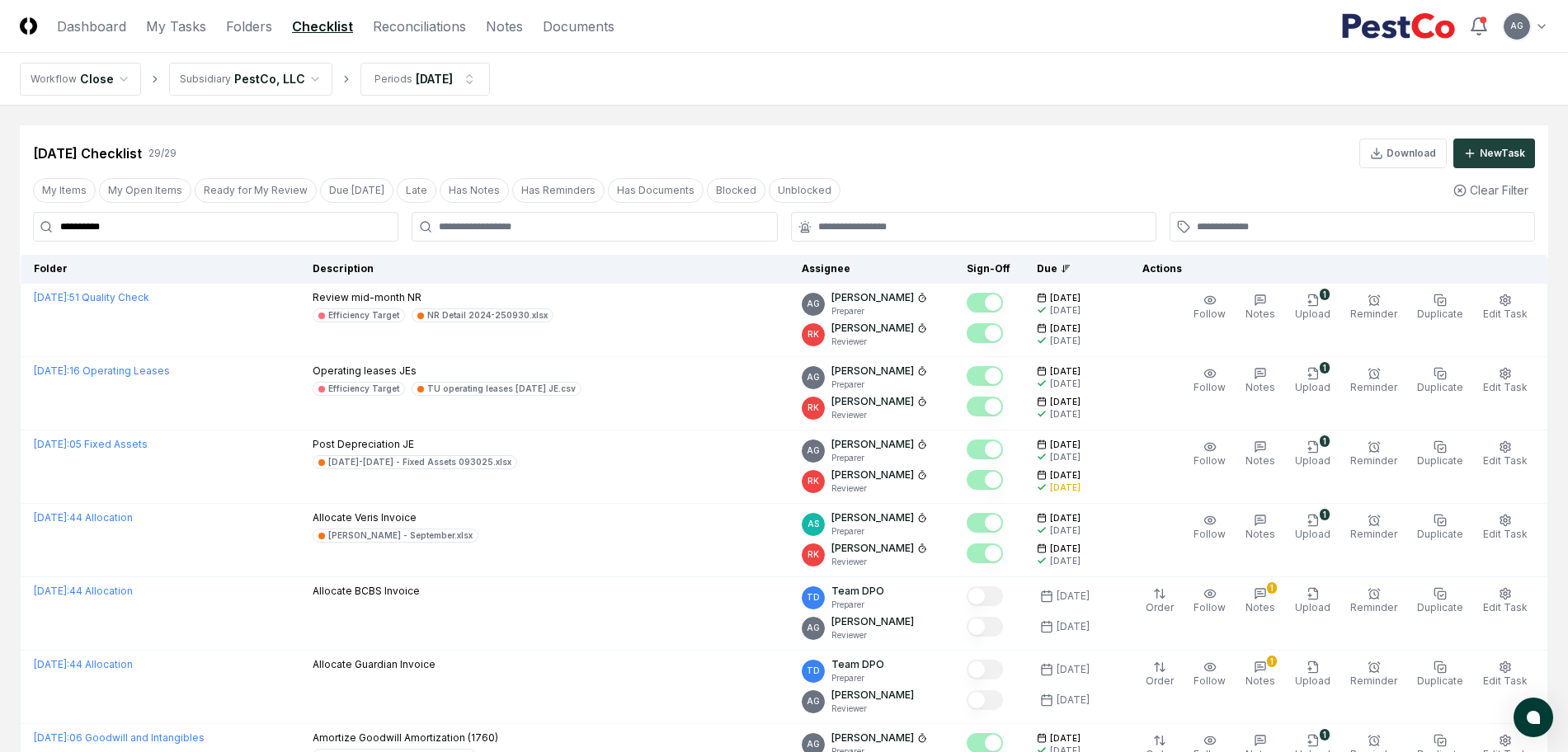
drag, startPoint x: 177, startPoint y: 224, endPoint x: 49, endPoint y: 234, distance: 128.4
click at [49, 234] on input "**********" at bounding box center [216, 226] width 366 height 30
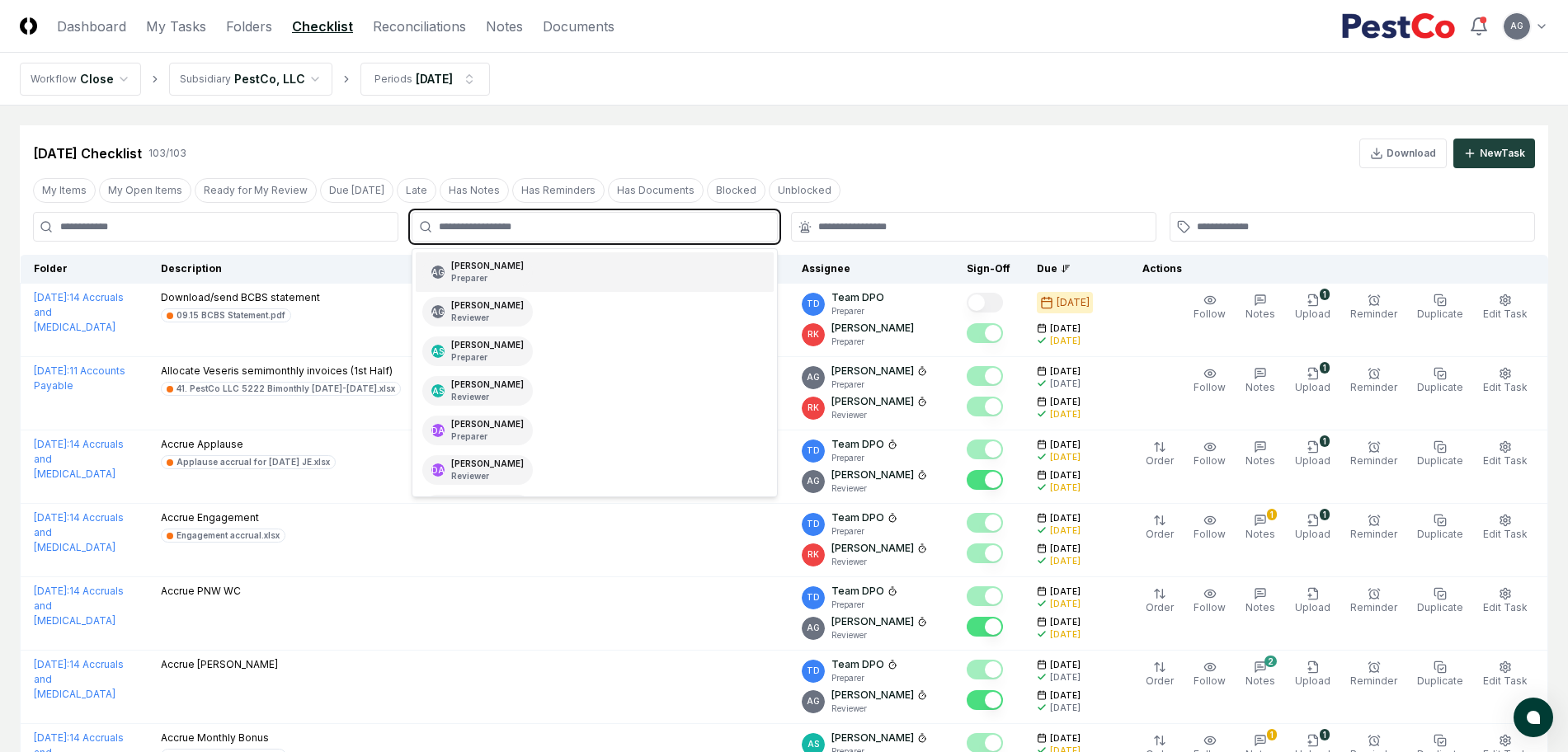
click at [528, 222] on input "text" at bounding box center [603, 226] width 327 height 14
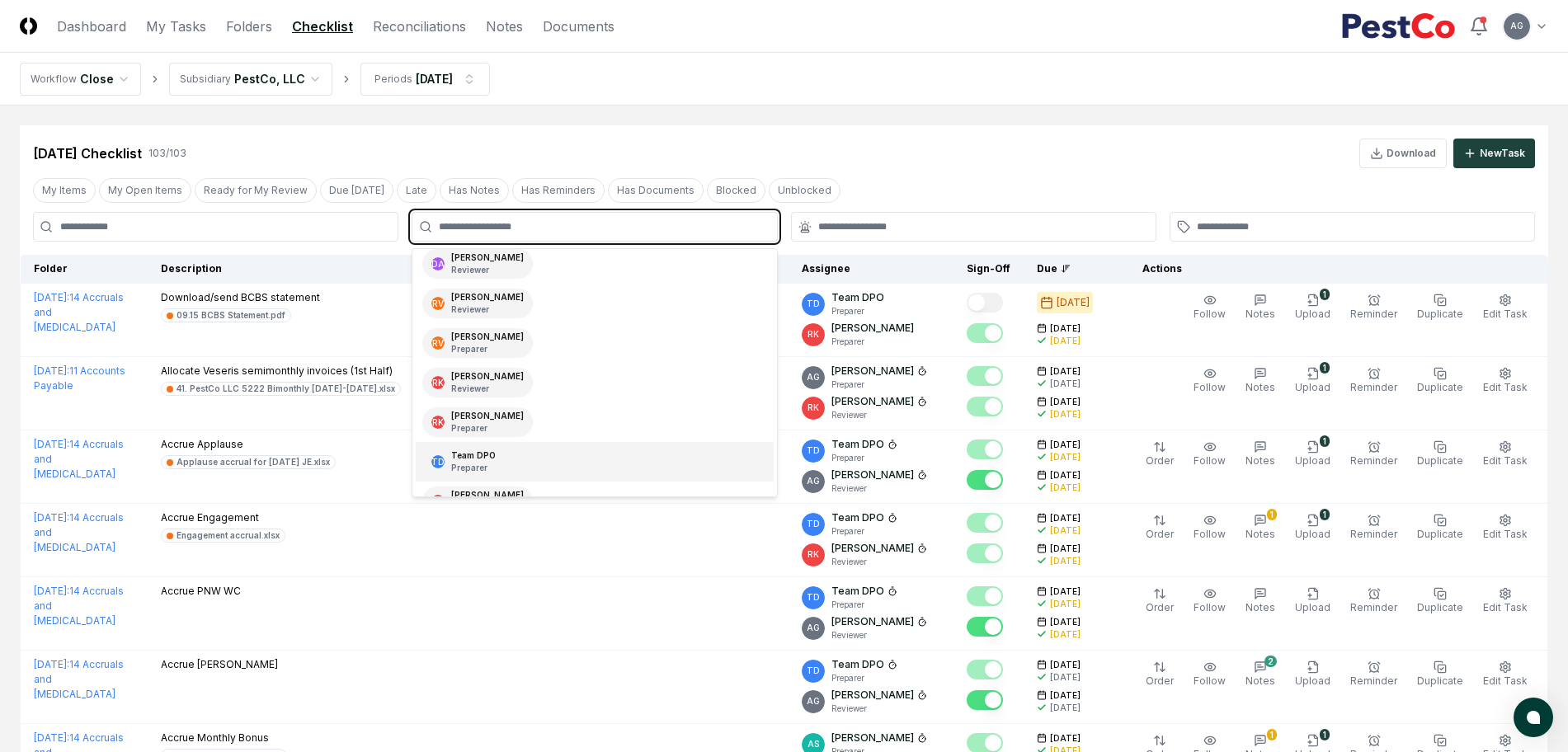
click at [545, 451] on div "TD Team DPO Preparer" at bounding box center [594, 461] width 357 height 39
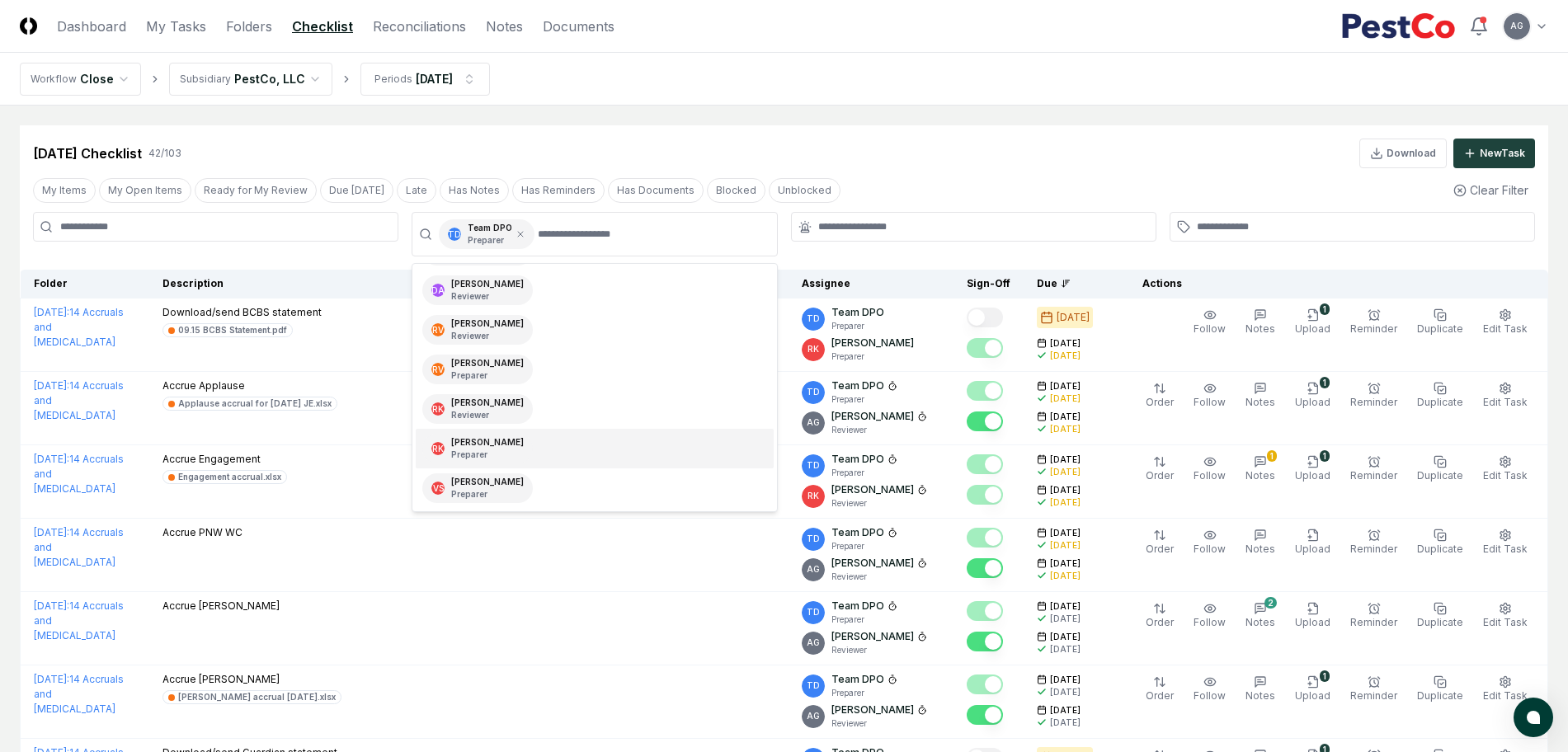
click at [942, 95] on nav "Workflow Close Subsidiary PestCo, LLC Periods Sep 2025" at bounding box center [784, 79] width 1568 height 53
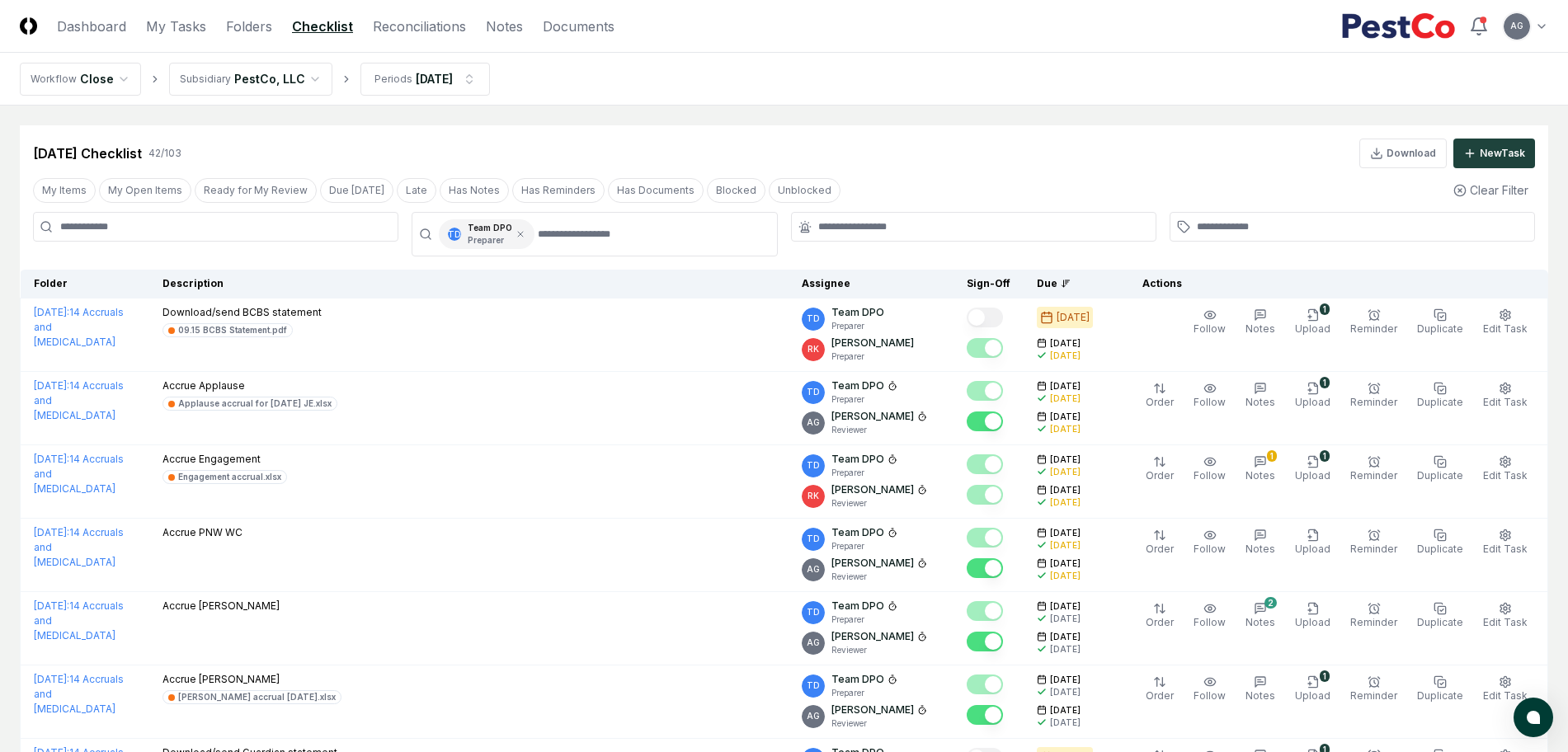
click at [982, 182] on div "My Items My Open Items Ready for My Review Due Today Late Has Notes Has Reminde…" at bounding box center [784, 191] width 1529 height 31
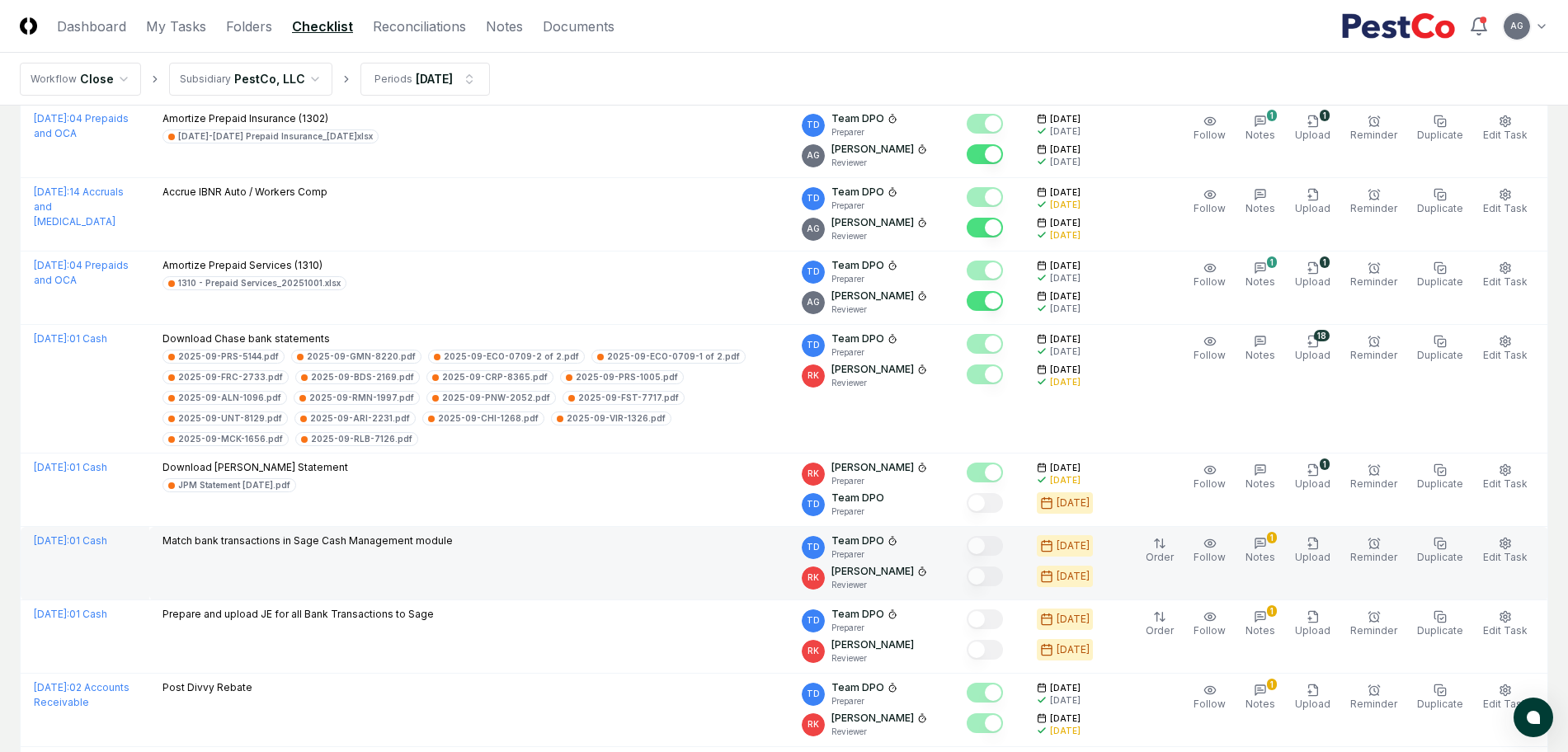
scroll to position [1031, 0]
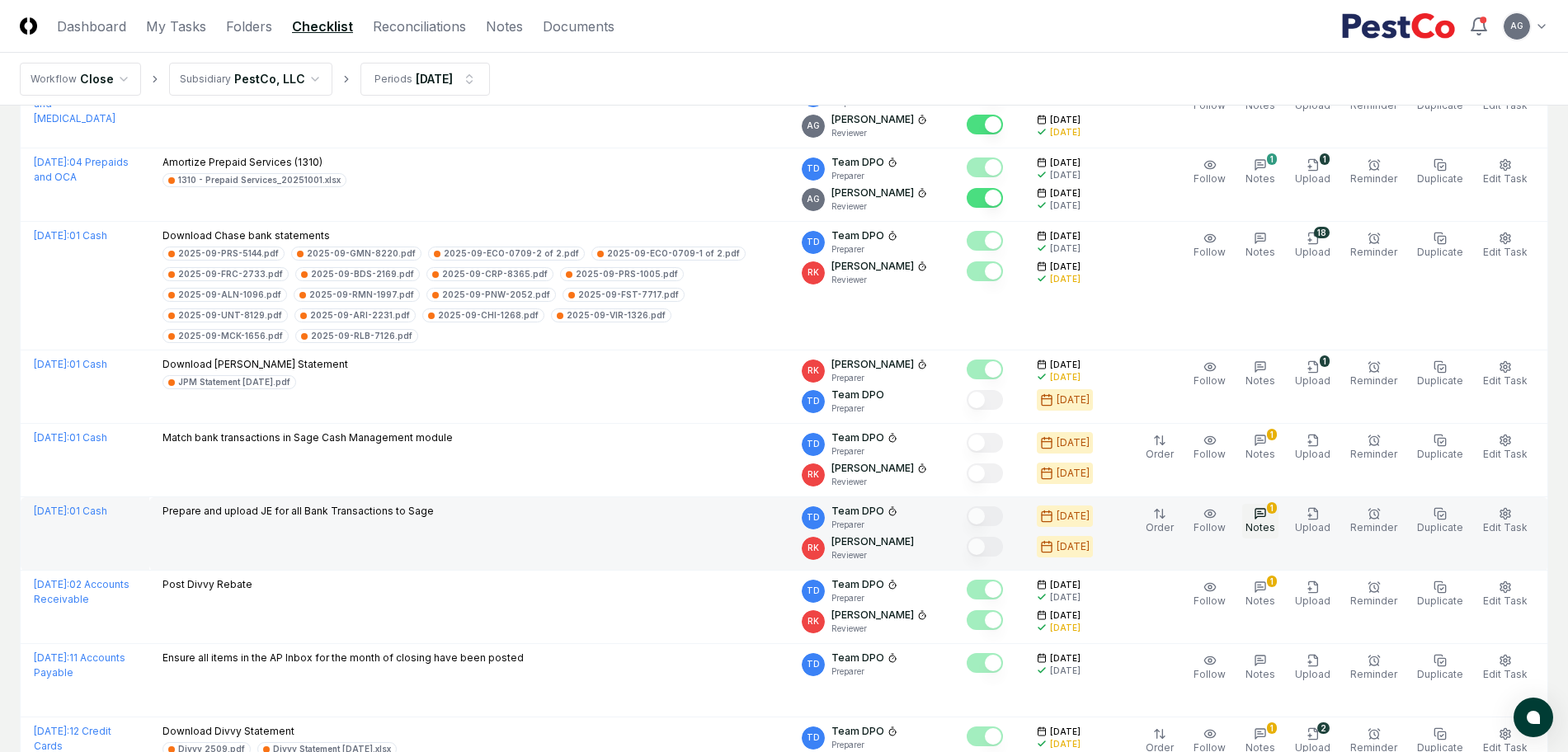
click at [1265, 509] on icon "button" at bounding box center [1260, 514] width 10 height 10
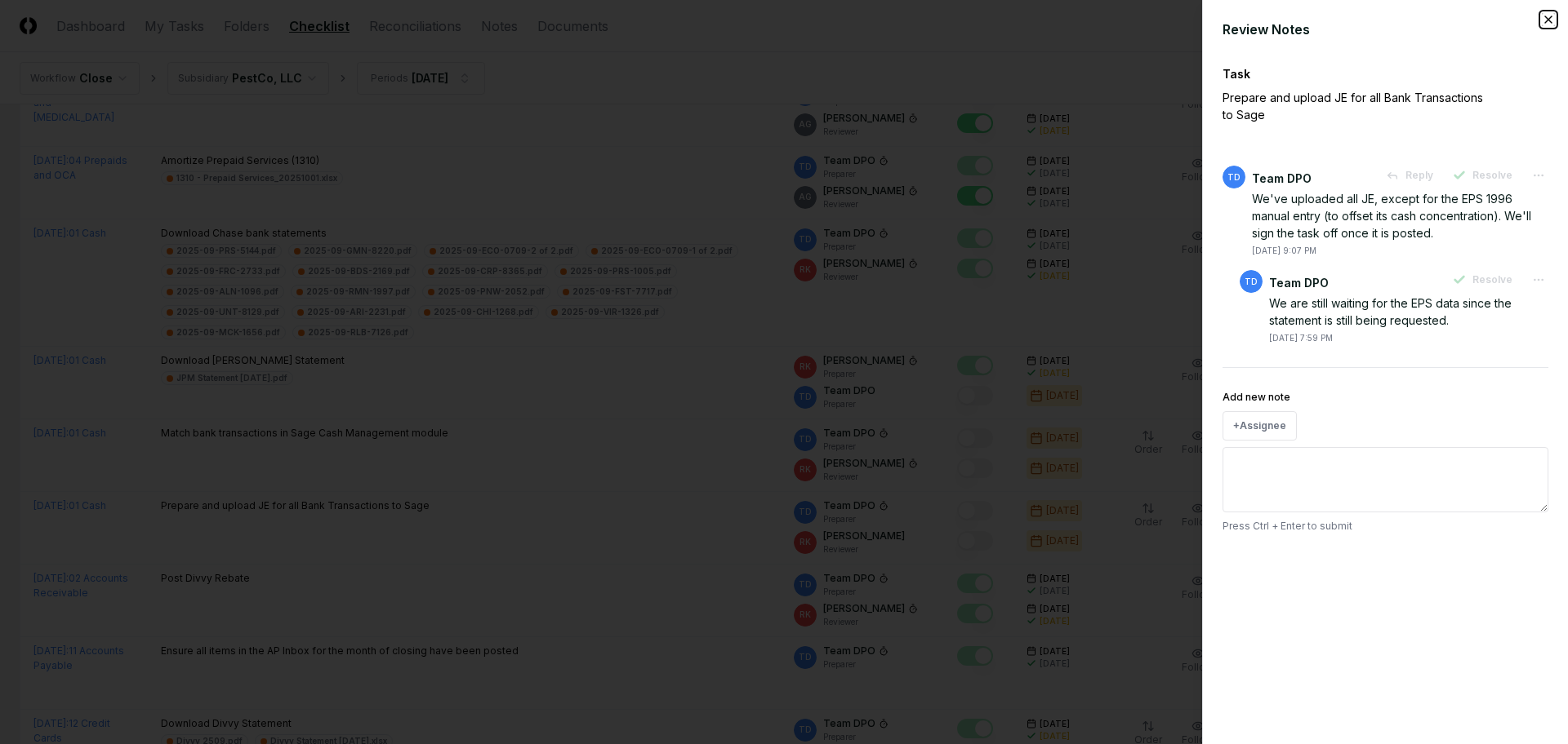
click at [1548, 20] on icon "button" at bounding box center [1548, 19] width 7 height 7
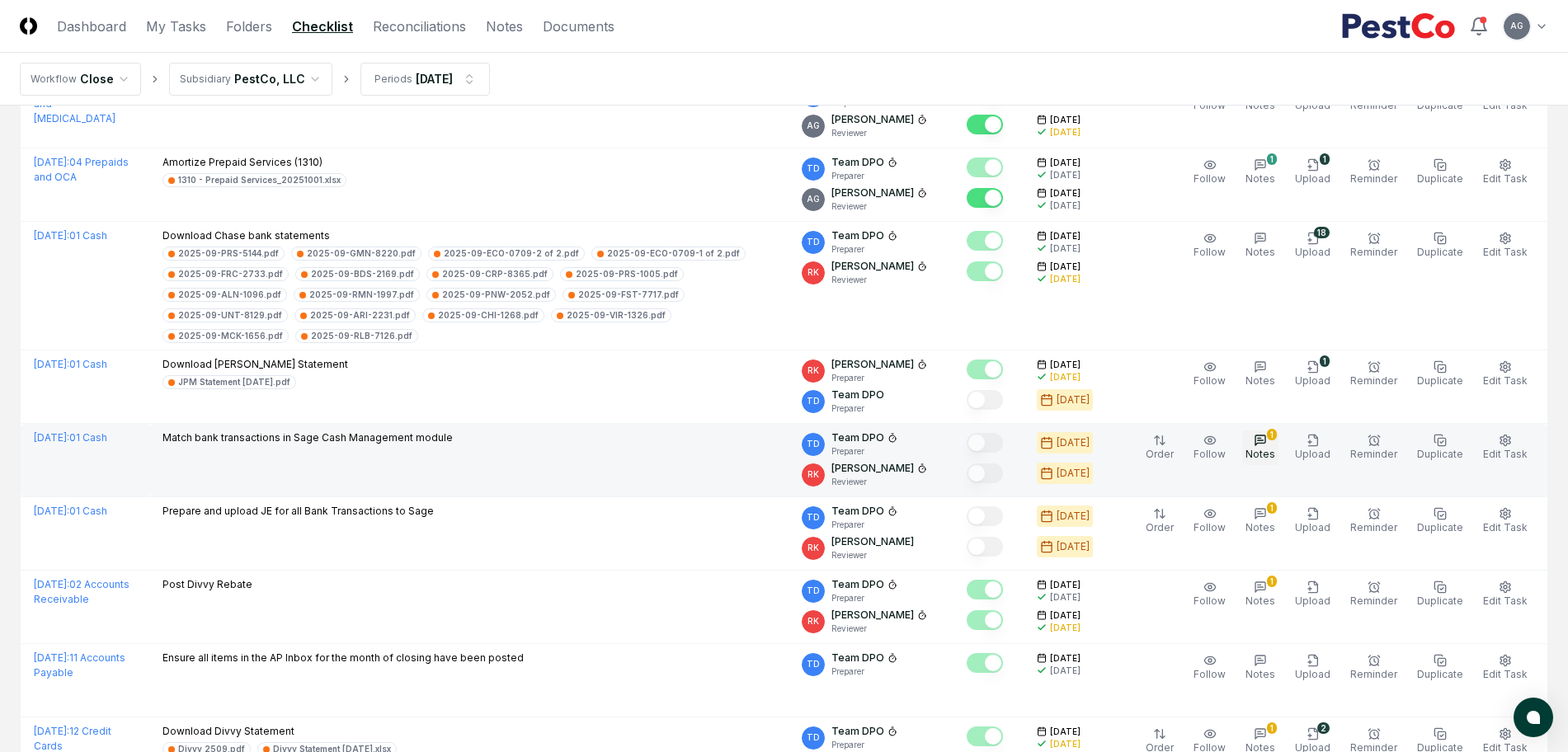
click at [1270, 448] on span "Notes" at bounding box center [1260, 454] width 30 height 13
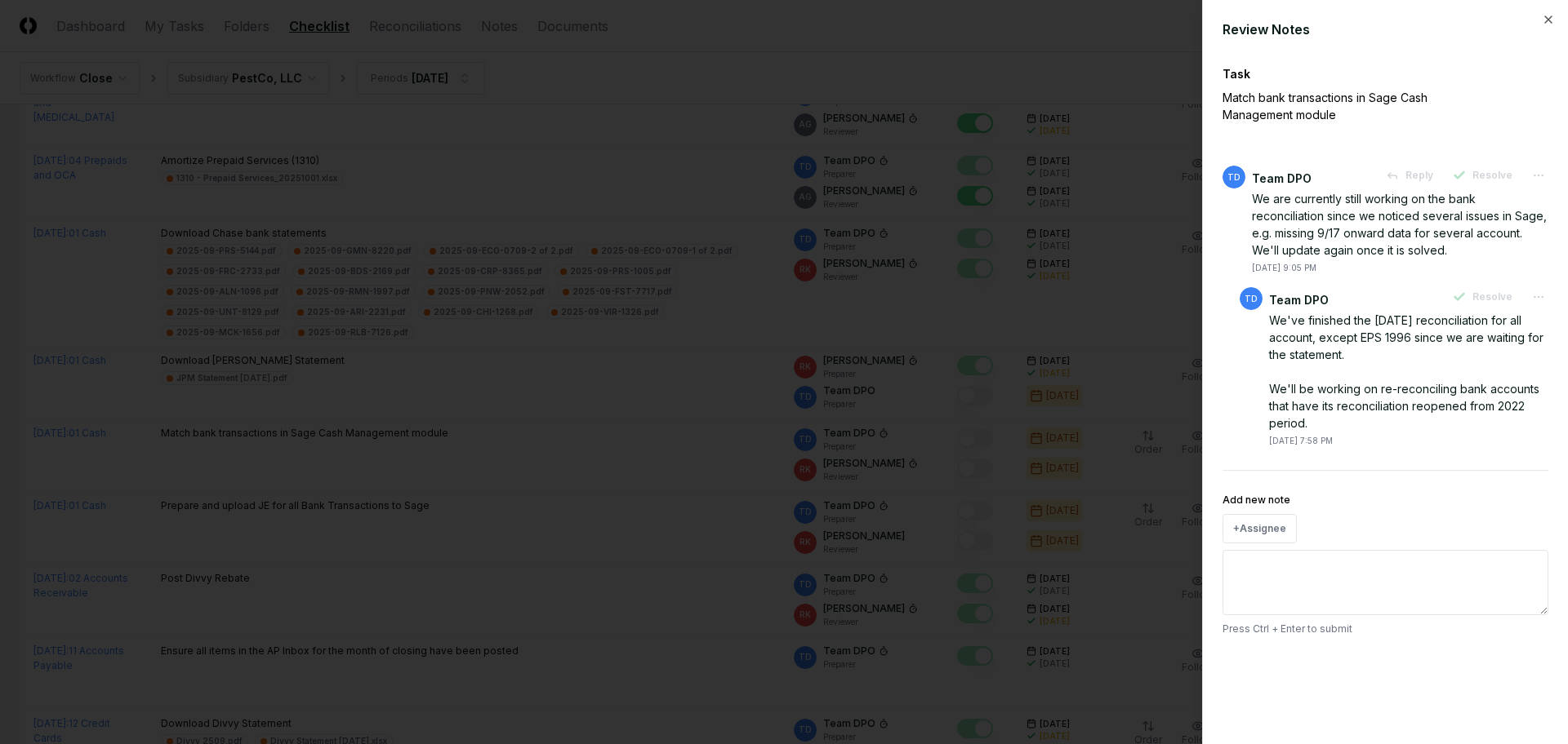
click at [566, 524] on div at bounding box center [784, 372] width 1568 height 744
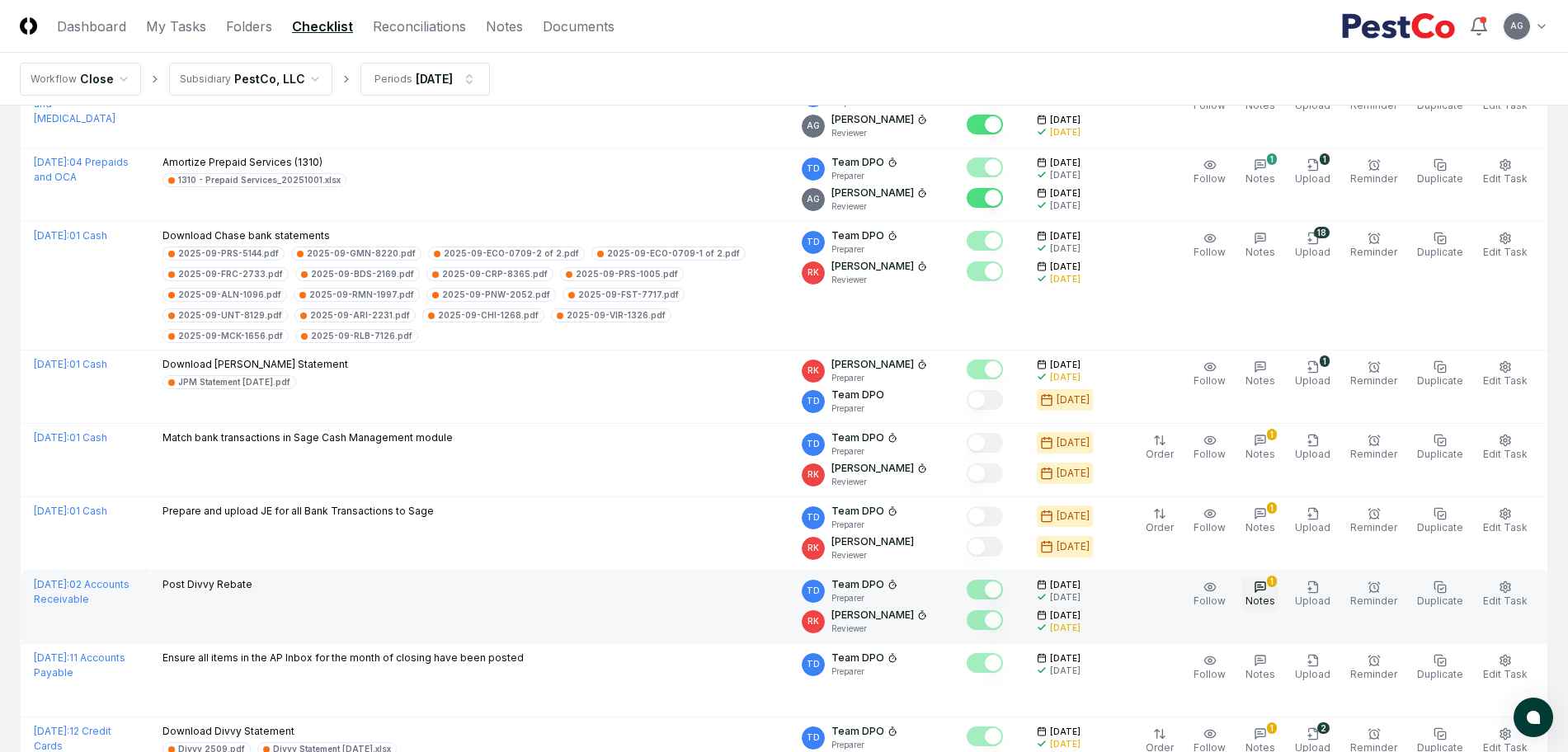
click at [1257, 595] on span "Notes" at bounding box center [1260, 601] width 30 height 13
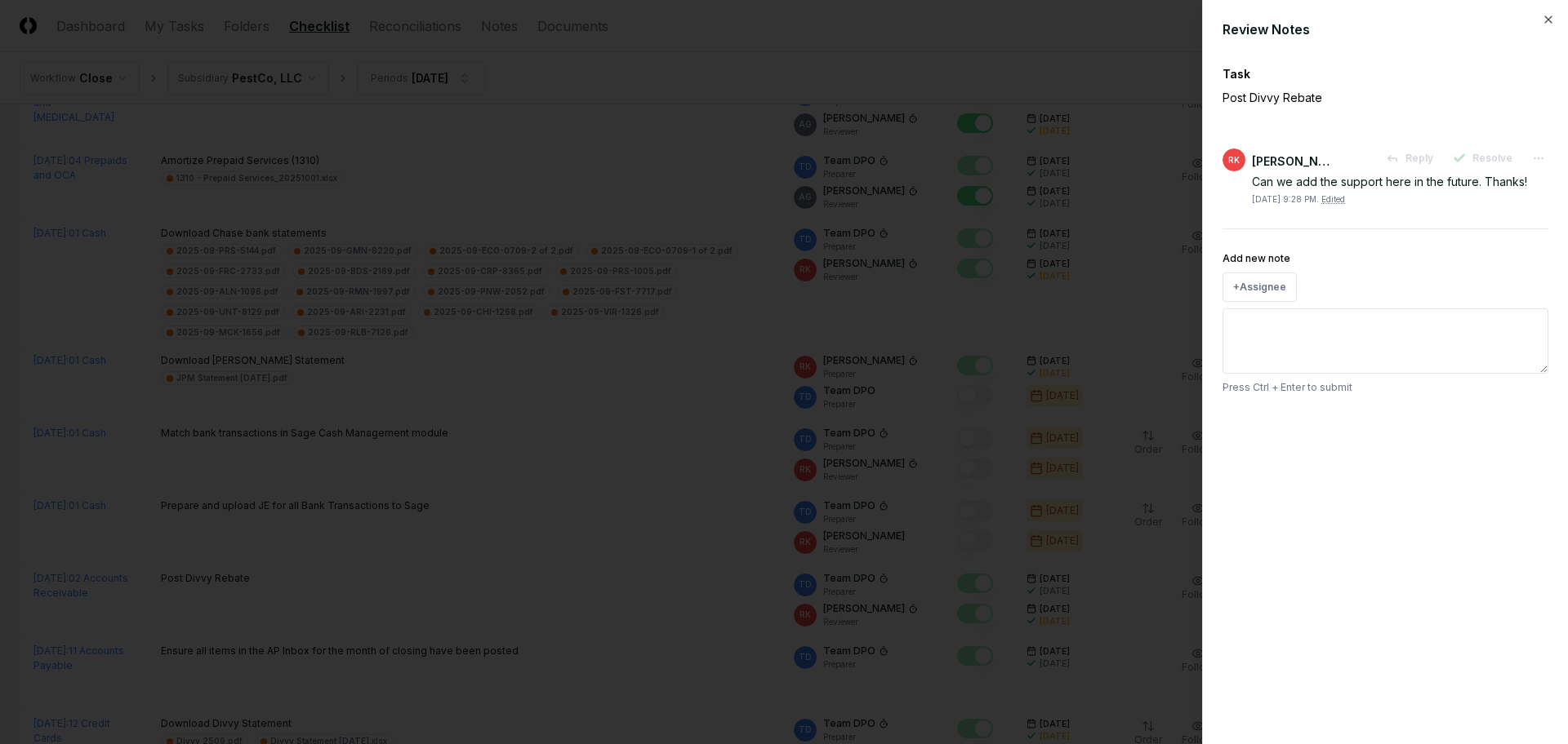
click at [608, 587] on div at bounding box center [784, 372] width 1568 height 744
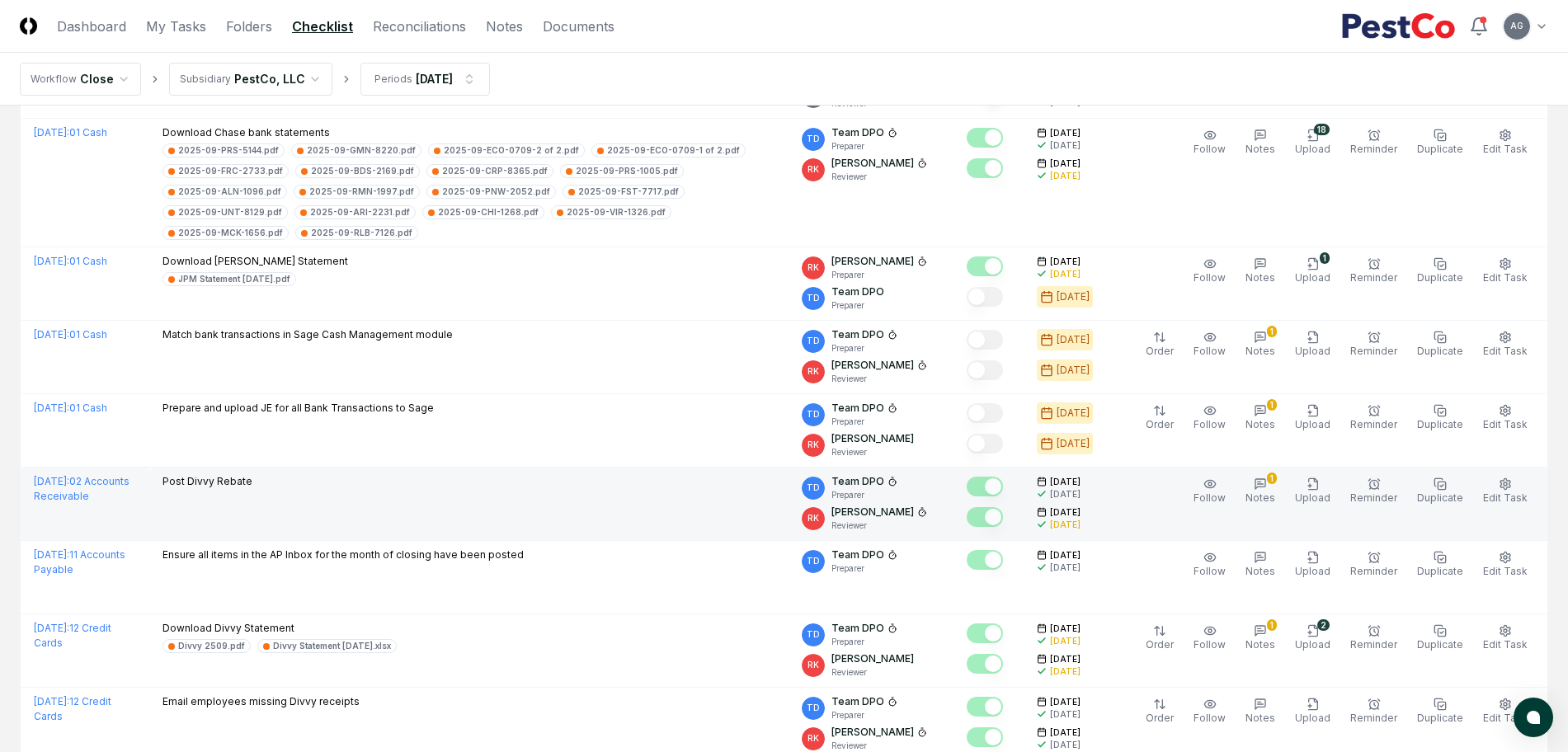
scroll to position [1237, 0]
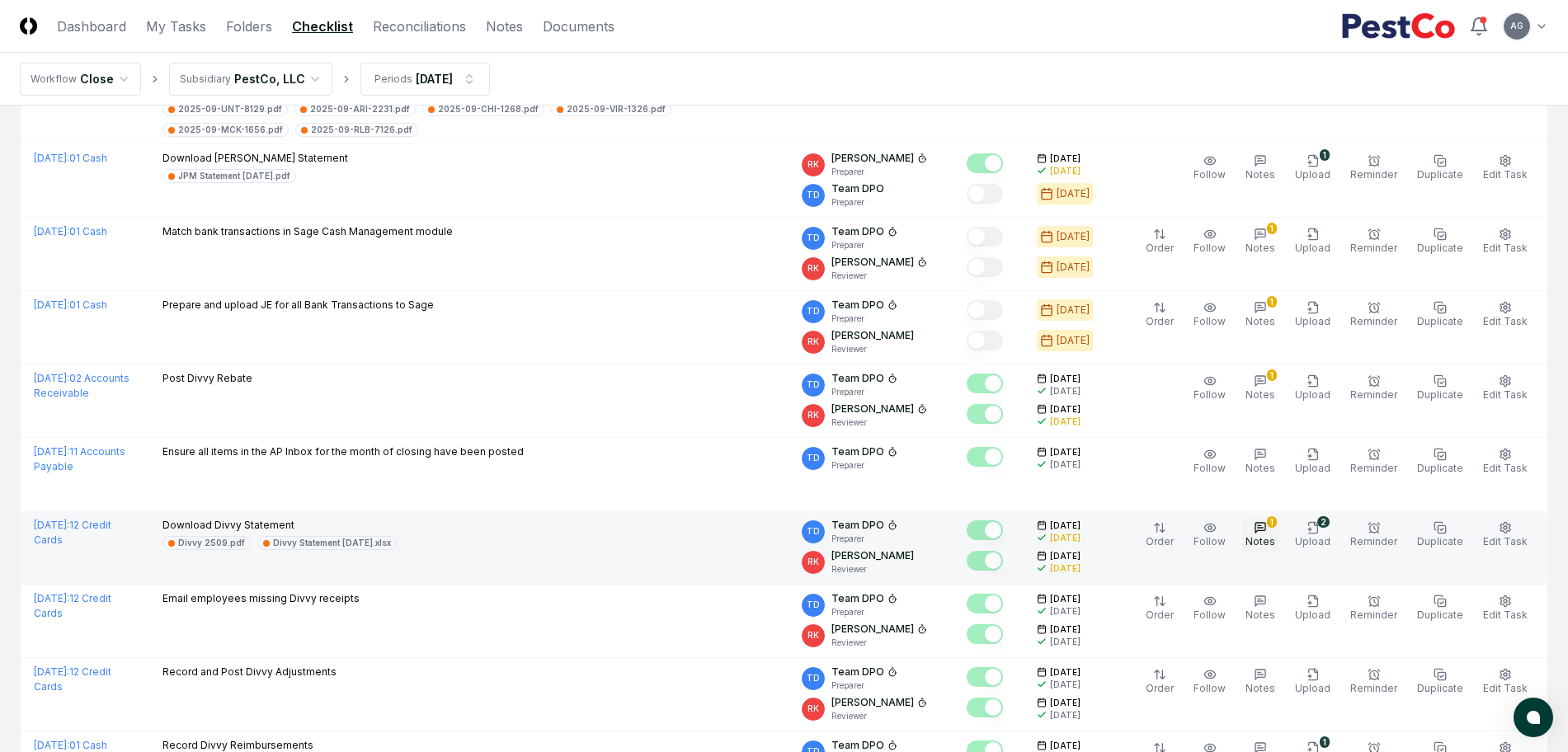
click at [1267, 522] on icon "button" at bounding box center [1260, 529] width 13 height 13
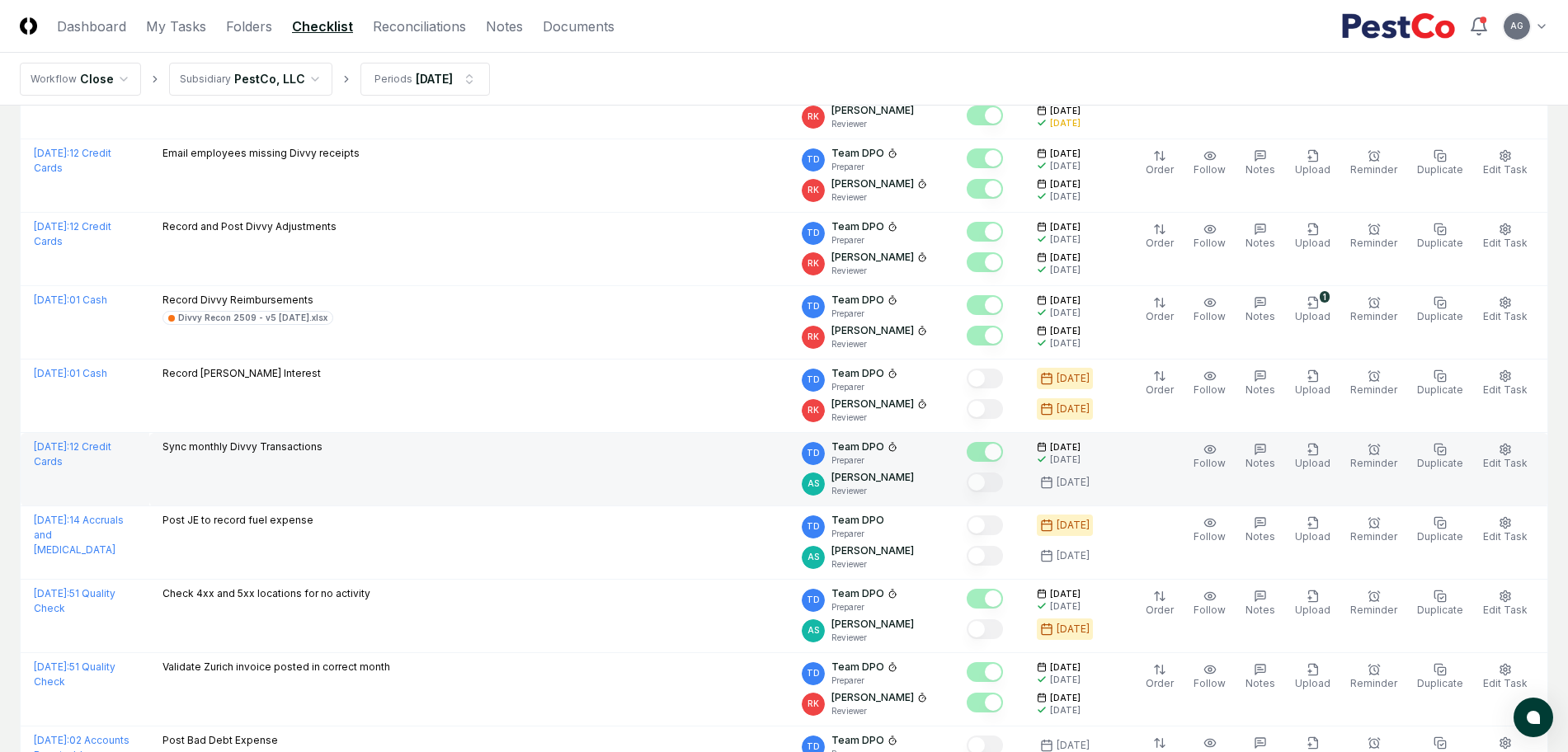
scroll to position [1650, 0]
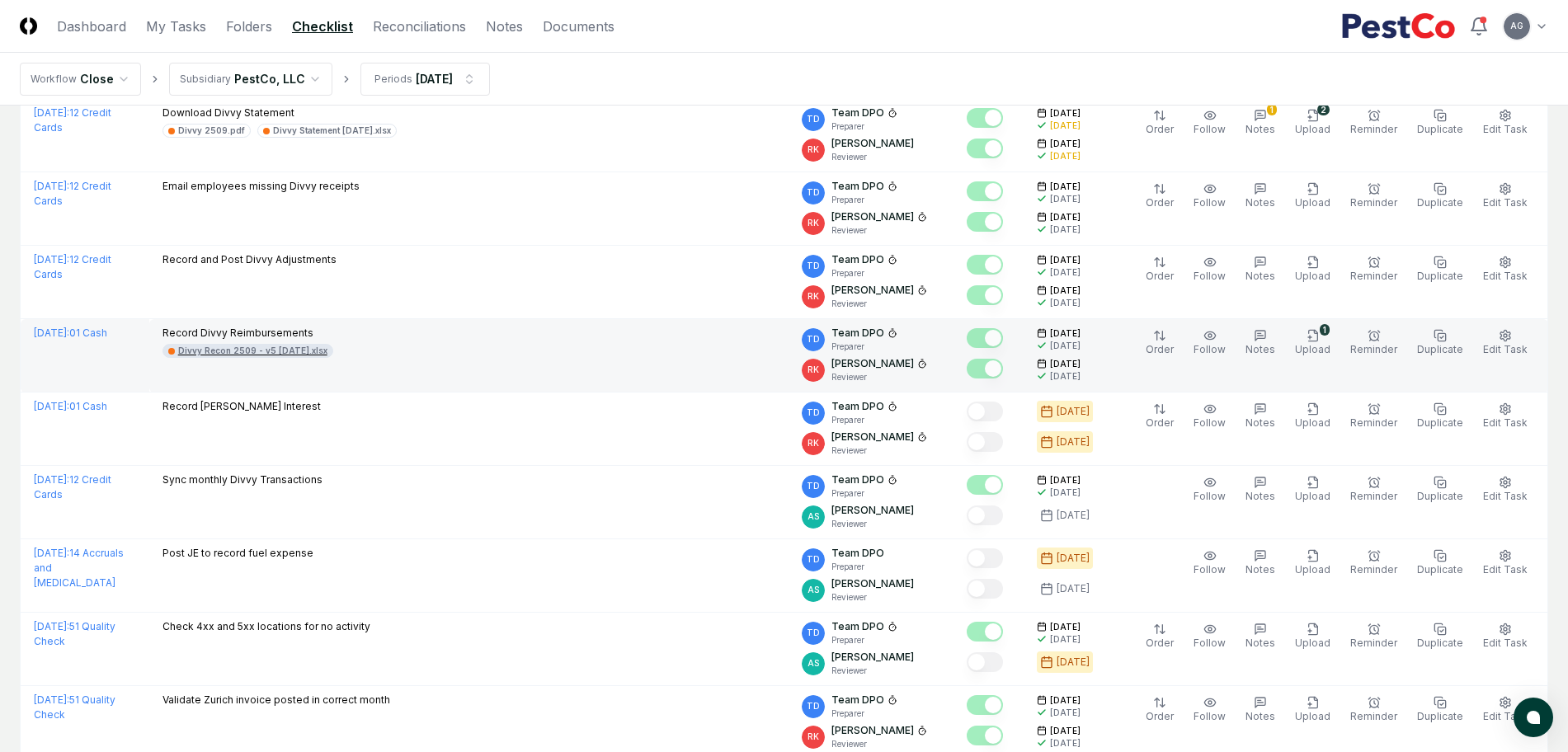
click at [267, 344] on div "Divvy Recon 2509 - v5 09.30.25.xlsx" at bounding box center [247, 350] width 170 height 14
